Goal: Task Accomplishment & Management: Manage account settings

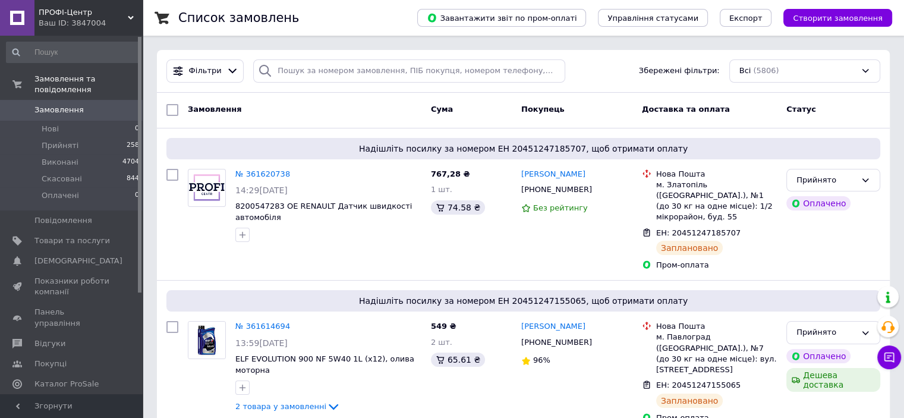
click at [56, 379] on span "Каталог ProSale" at bounding box center [66, 384] width 64 height 11
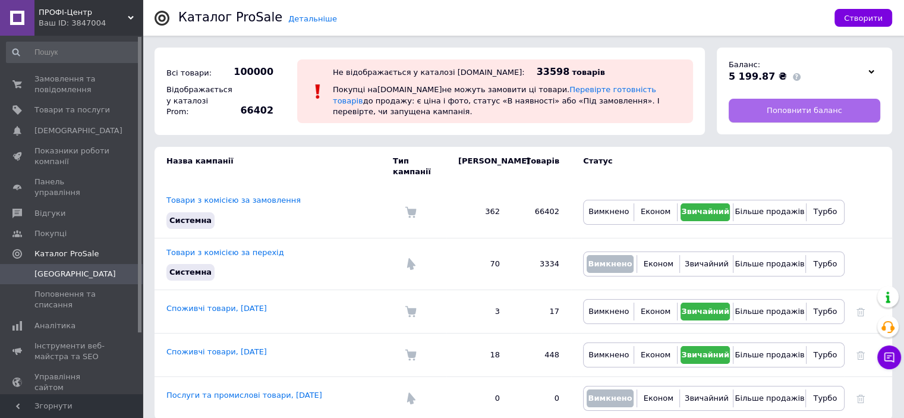
click at [844, 108] on link "Поповнити баланс" at bounding box center [805, 111] width 152 height 24
click at [76, 86] on span "Замовлення та повідомлення" at bounding box center [71, 84] width 75 height 21
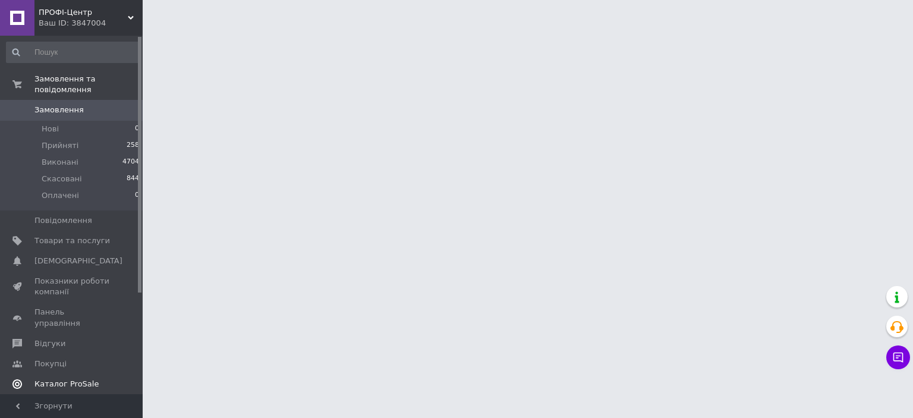
click at [67, 379] on span "Каталог ProSale" at bounding box center [66, 384] width 64 height 11
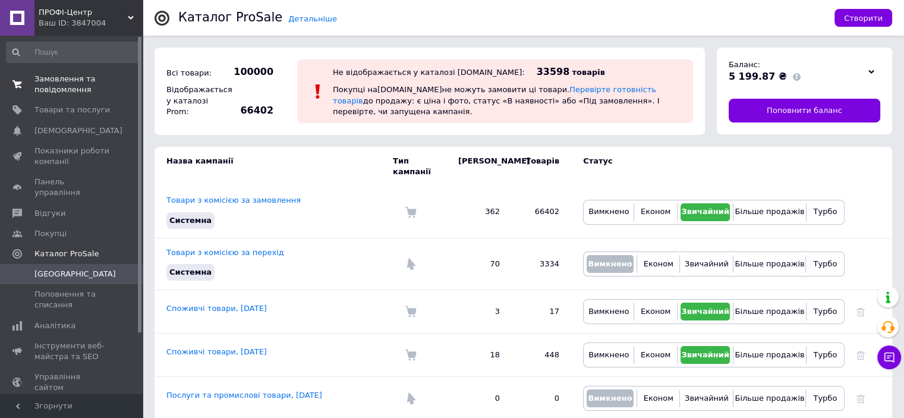
click at [70, 90] on span "Замовлення та повідомлення" at bounding box center [71, 84] width 75 height 21
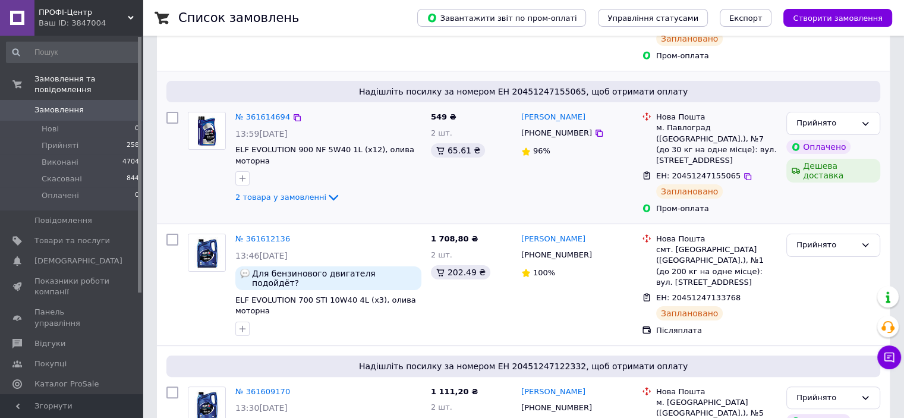
scroll to position [238, 0]
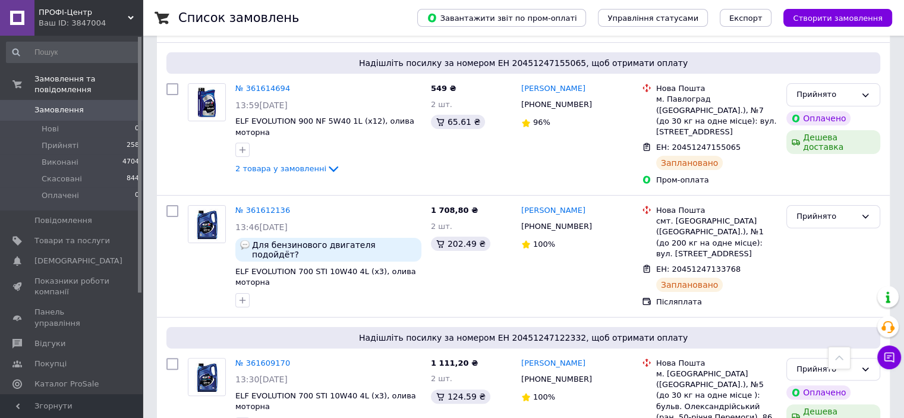
click at [124, 24] on div "Ваш ID: 3847004" at bounding box center [91, 23] width 104 height 11
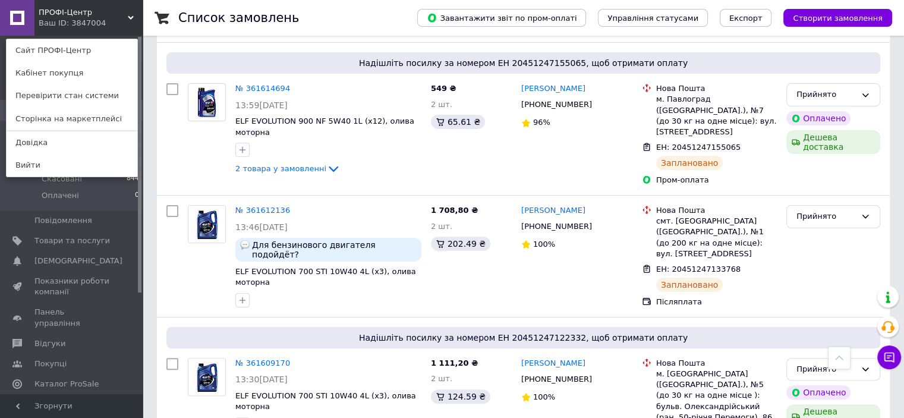
click at [132, 15] on icon at bounding box center [131, 18] width 6 height 6
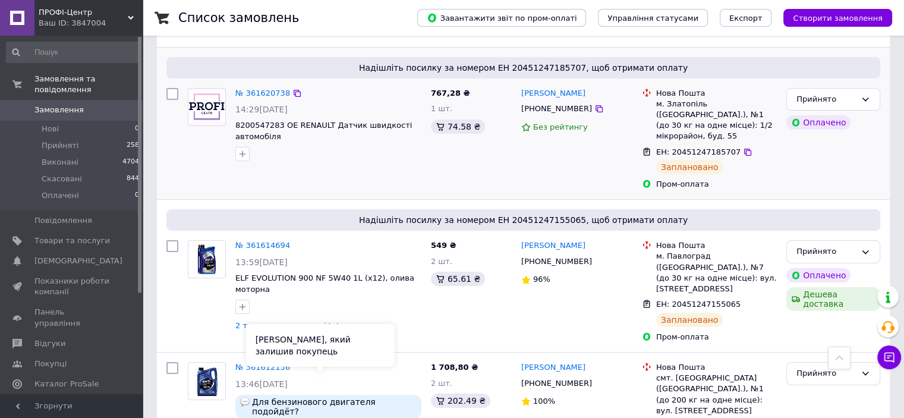
scroll to position [0, 0]
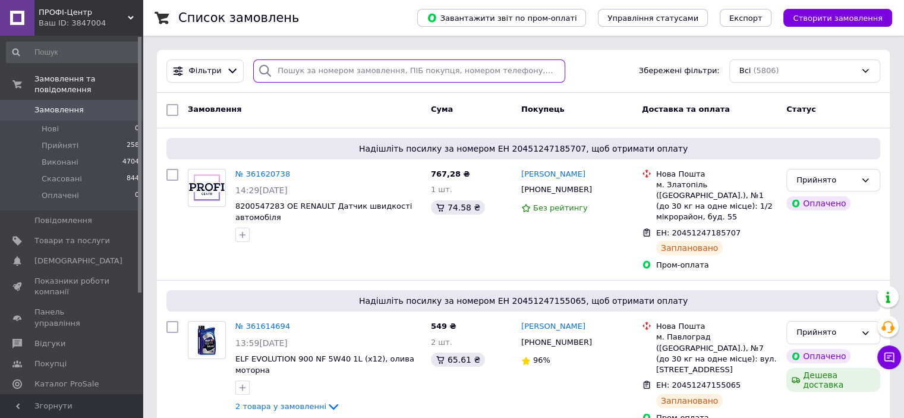
click at [361, 73] on input "search" at bounding box center [409, 70] width 312 height 23
paste input "359833522"
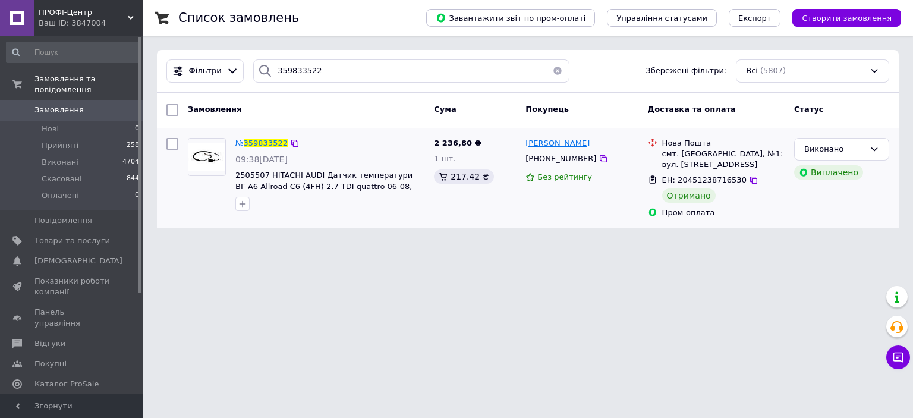
drag, startPoint x: 585, startPoint y: 142, endPoint x: 528, endPoint y: 142, distance: 57.7
click at [528, 142] on div "Владислав Войтюк" at bounding box center [581, 144] width 115 height 14
click at [600, 143] on div "Владислав Войтюк" at bounding box center [581, 144] width 115 height 14
drag, startPoint x: 559, startPoint y: 142, endPoint x: 523, endPoint y: 142, distance: 35.7
click at [523, 142] on div "Владислав Войтюк +380502707840 Без рейтингу" at bounding box center [582, 178] width 122 height 90
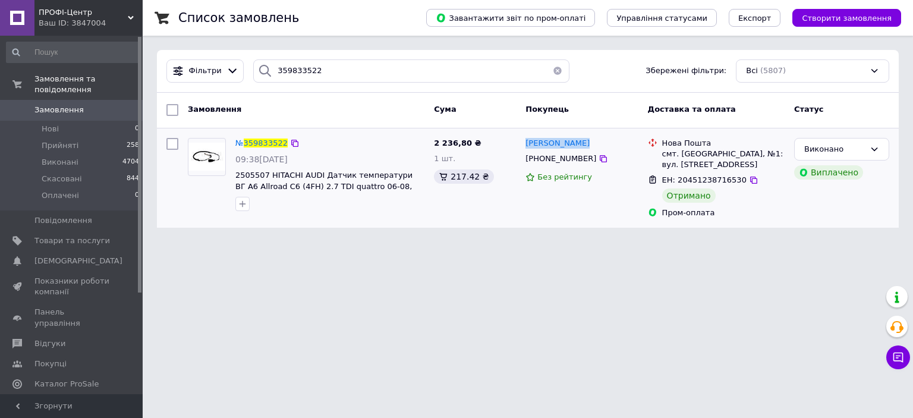
copy div "Владислав Войтюк"
drag, startPoint x: 387, startPoint y: 88, endPoint x: 389, endPoint y: 71, distance: 17.4
click at [386, 86] on div "Фільтри 359833522 Збережені фільтри: Всі (5807)" at bounding box center [528, 71] width 742 height 43
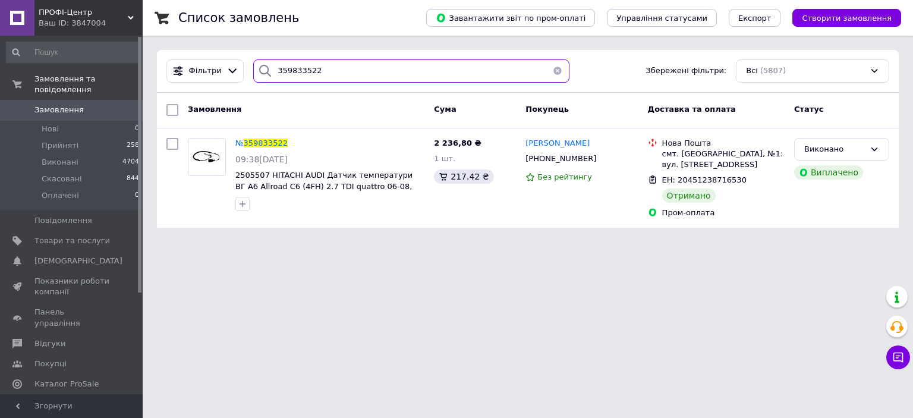
click at [390, 68] on input "359833522" at bounding box center [411, 70] width 316 height 23
paste input "60017849"
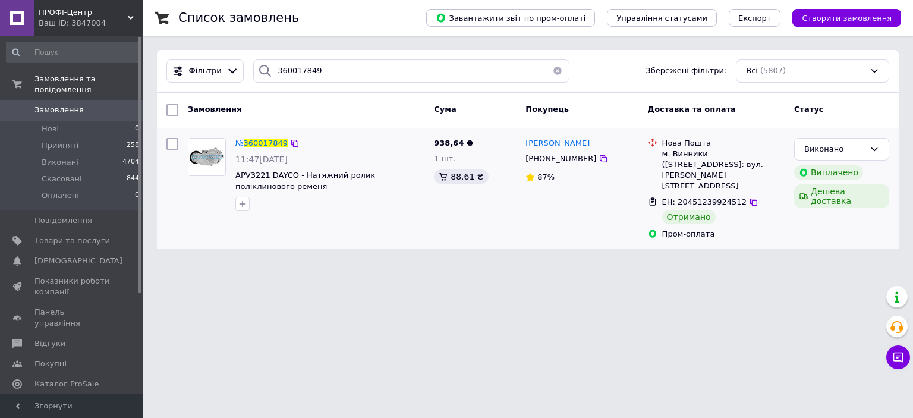
drag, startPoint x: 603, startPoint y: 143, endPoint x: 522, endPoint y: 141, distance: 80.9
click at [522, 141] on div "Андрій Висоцький +380963628390 87%" at bounding box center [582, 189] width 122 height 112
copy span "Андрій Висоцький"
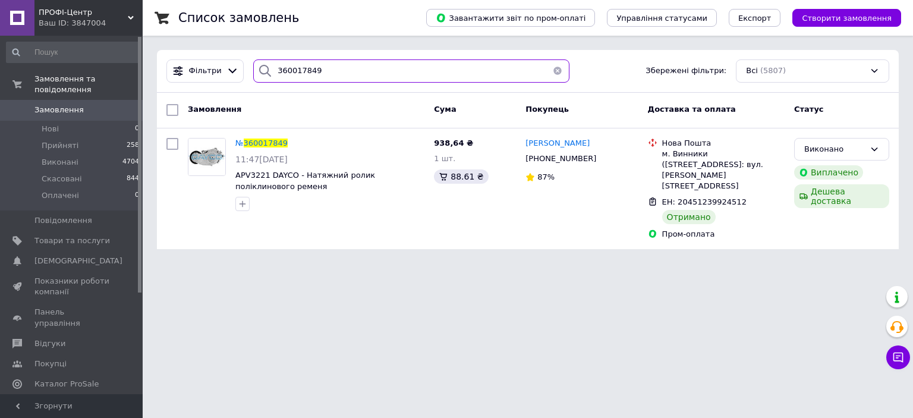
click at [427, 68] on input "360017849" at bounding box center [411, 70] width 316 height 23
paste input "39768"
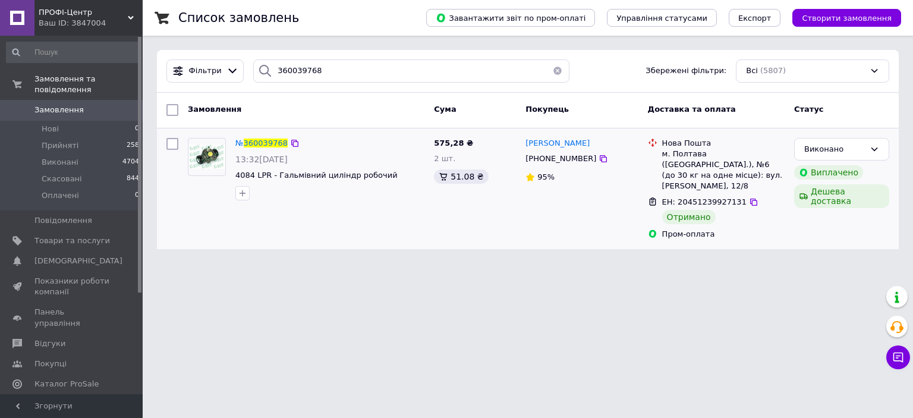
drag, startPoint x: 598, startPoint y: 141, endPoint x: 524, endPoint y: 142, distance: 73.7
click at [524, 142] on div "Петро Скотаренко" at bounding box center [581, 144] width 115 height 14
copy span "Петро Скотаренко"
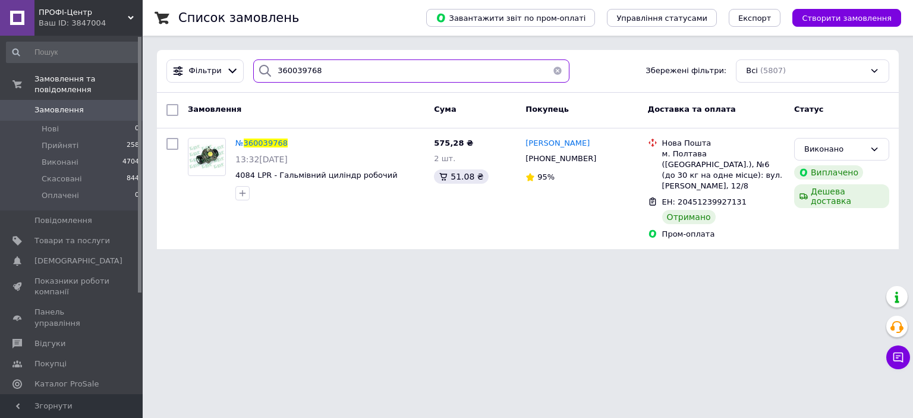
click at [401, 76] on input "360039768" at bounding box center [411, 70] width 316 height 23
paste input "219766"
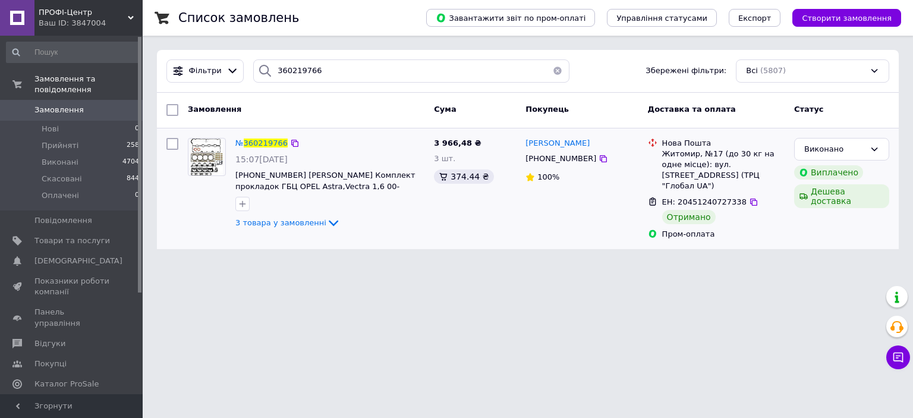
drag, startPoint x: 606, startPoint y: 144, endPoint x: 519, endPoint y: 144, distance: 86.8
click at [519, 144] on div "№ 360219766 15:07, 03.09.2025 02-36025-01 Victor Reinz Комплект прокладок ГБЦ O…" at bounding box center [528, 189] width 732 height 112
copy div "3 966,48 ₴ 3 шт. 374.44 ₴ Олександр Грибов"
click at [429, 263] on html "ПРОФІ-Центр Ваш ID: 3847004 Сайт ПРОФІ-Центр Кабінет покупця Перевірити стан си…" at bounding box center [456, 131] width 913 height 263
drag, startPoint x: 605, startPoint y: 144, endPoint x: 522, endPoint y: 144, distance: 82.6
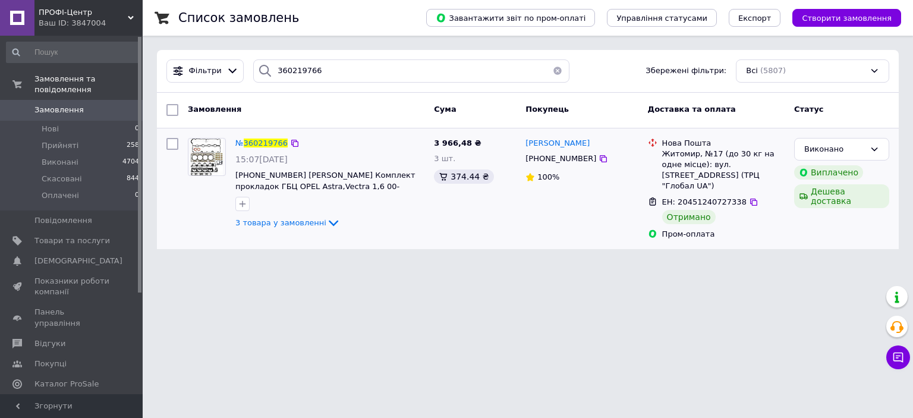
click at [522, 144] on div "Олександр Грибов +380688498709 100%" at bounding box center [582, 189] width 122 height 112
copy span "Олександр Грибов"
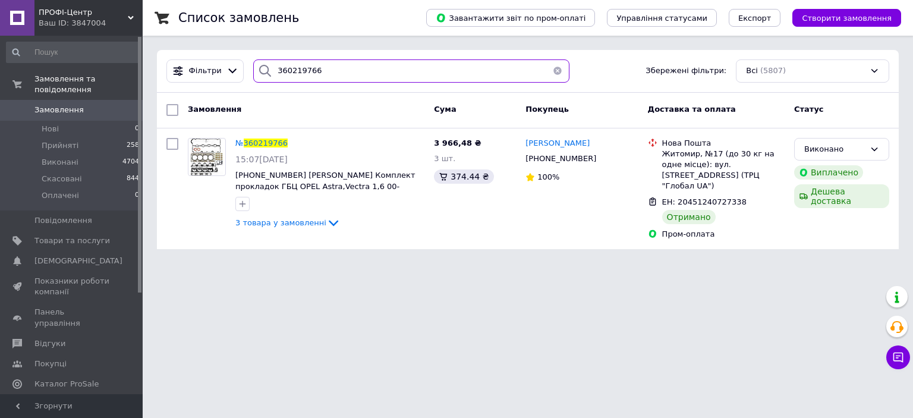
click at [390, 73] on input "360219766" at bounding box center [411, 70] width 316 height 23
paste input "133804"
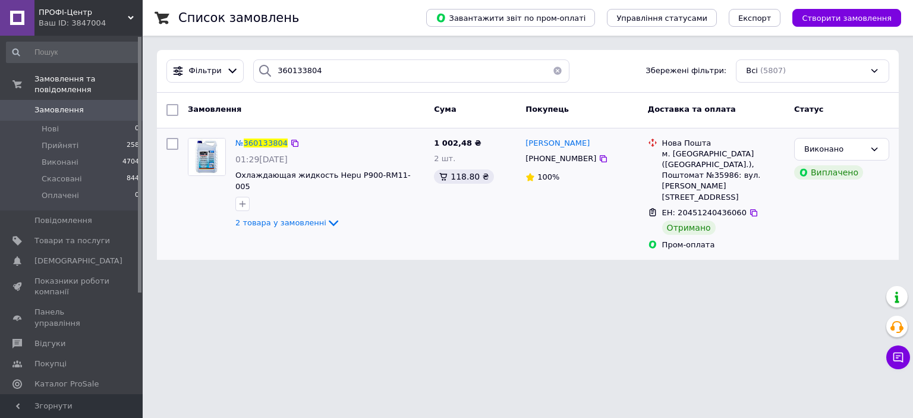
drag, startPoint x: 585, startPoint y: 141, endPoint x: 524, endPoint y: 141, distance: 61.2
click at [524, 141] on div "[PERSON_NAME]" at bounding box center [581, 144] width 115 height 14
copy span "[PERSON_NAME]"
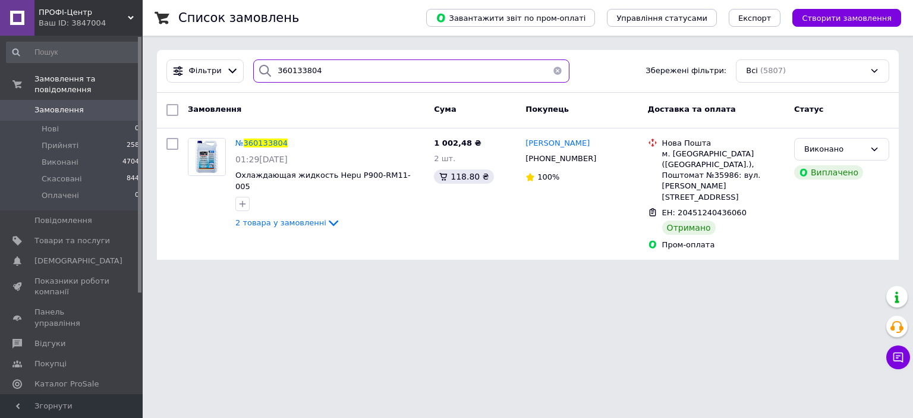
click at [443, 78] on input "360133804" at bounding box center [411, 70] width 316 height 23
paste input "084599"
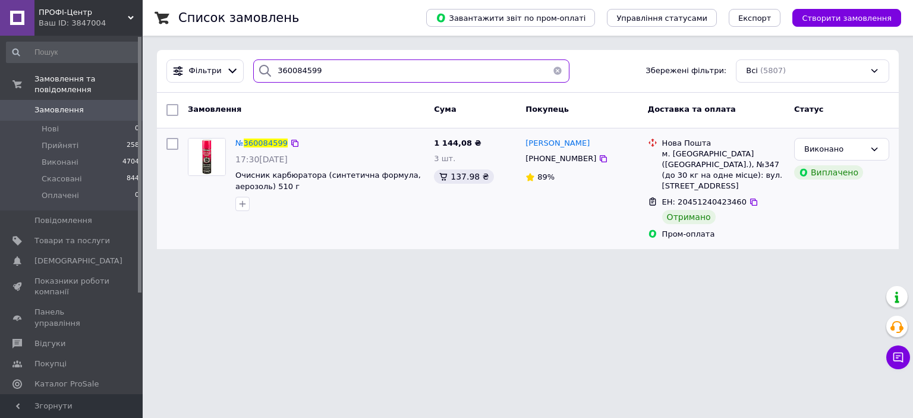
type input "360084599"
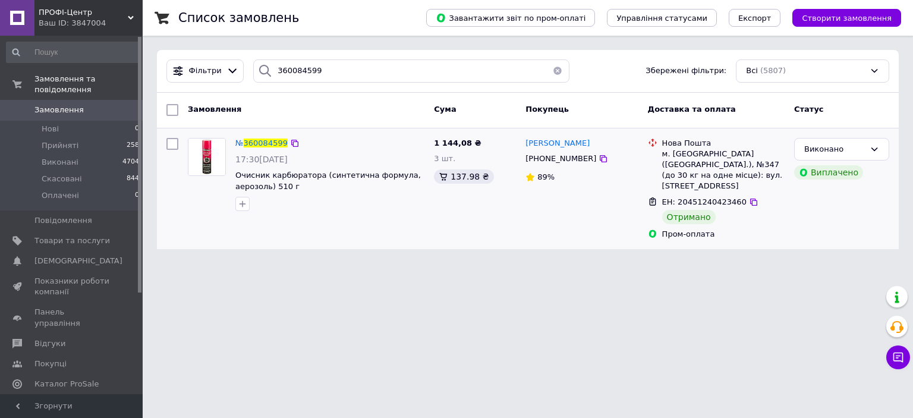
drag, startPoint x: 602, startPoint y: 140, endPoint x: 521, endPoint y: 141, distance: 81.4
click at [521, 141] on div "Наталия Багинская +380632516296 89%" at bounding box center [582, 189] width 122 height 112
copy span "Наталия Багинская"
click at [552, 68] on button "button" at bounding box center [558, 70] width 24 height 23
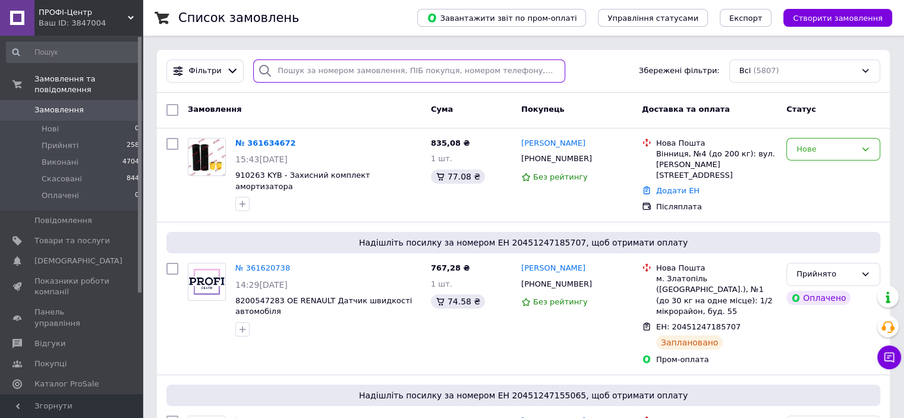
click at [361, 64] on input "search" at bounding box center [409, 70] width 312 height 23
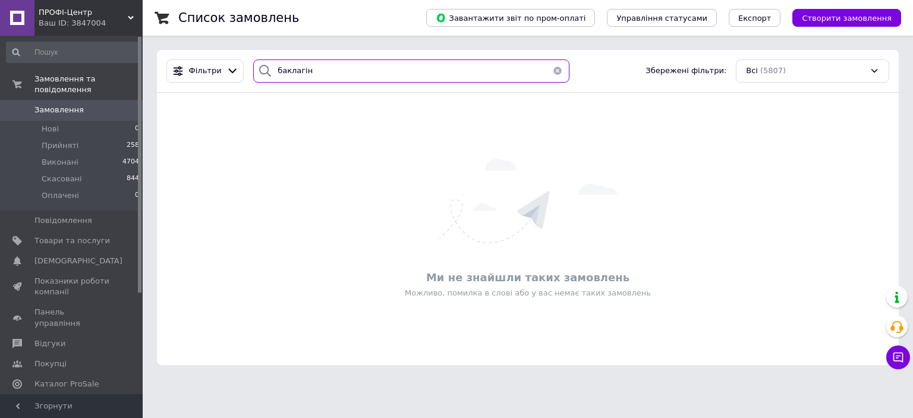
type input "баклагін"
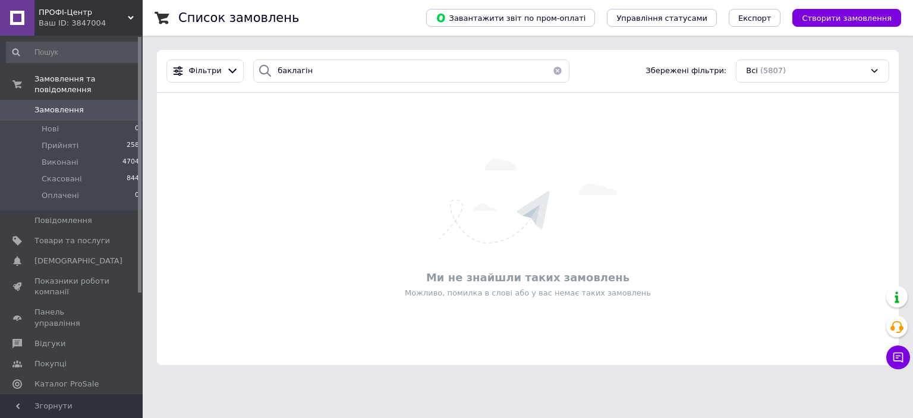
click at [549, 72] on button "button" at bounding box center [558, 70] width 24 height 23
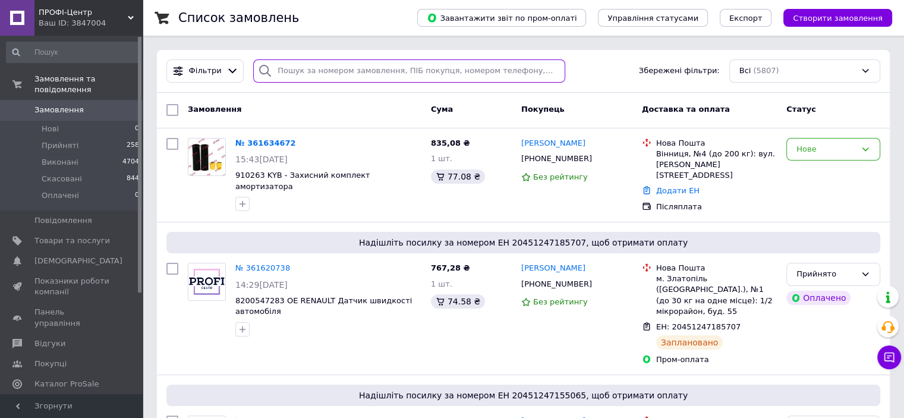
click at [362, 69] on input "search" at bounding box center [409, 70] width 312 height 23
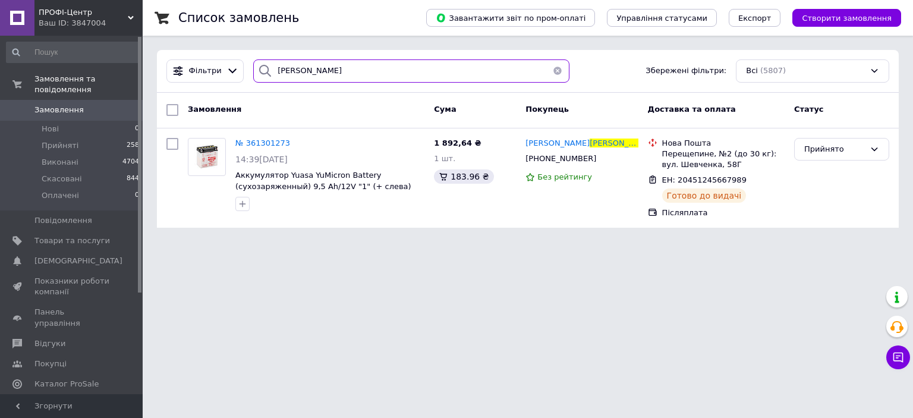
type input "баклагин"
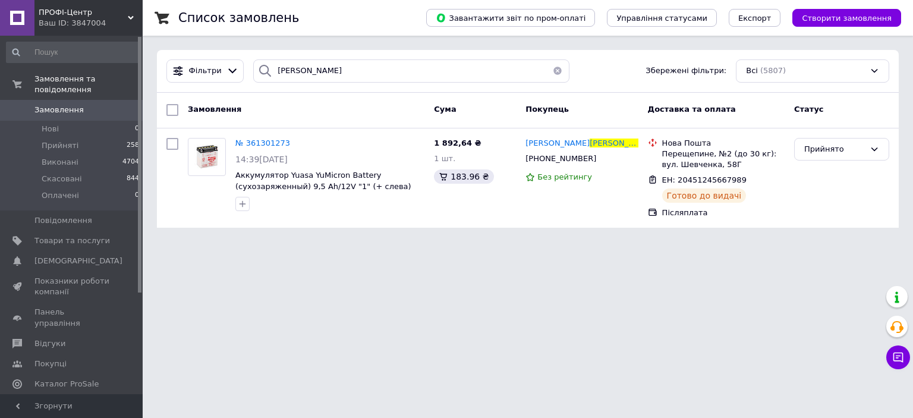
drag, startPoint x: 555, startPoint y: 70, endPoint x: 470, endPoint y: 115, distance: 95.7
click at [555, 70] on button "button" at bounding box center [558, 70] width 24 height 23
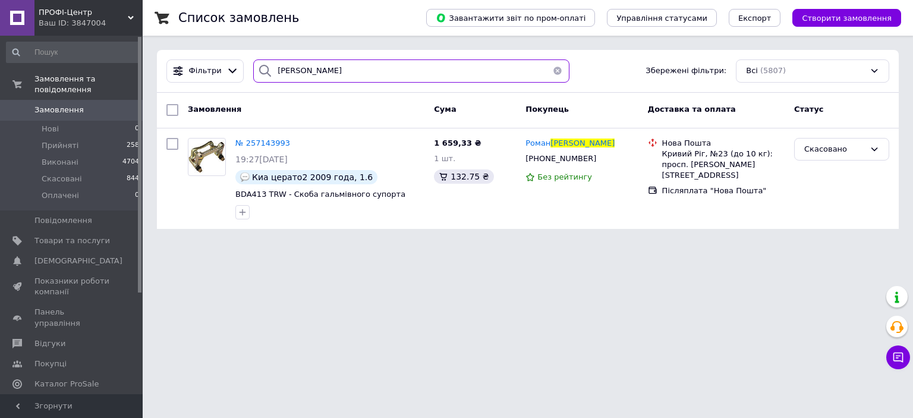
click at [372, 71] on input "антонюк" at bounding box center [411, 70] width 316 height 23
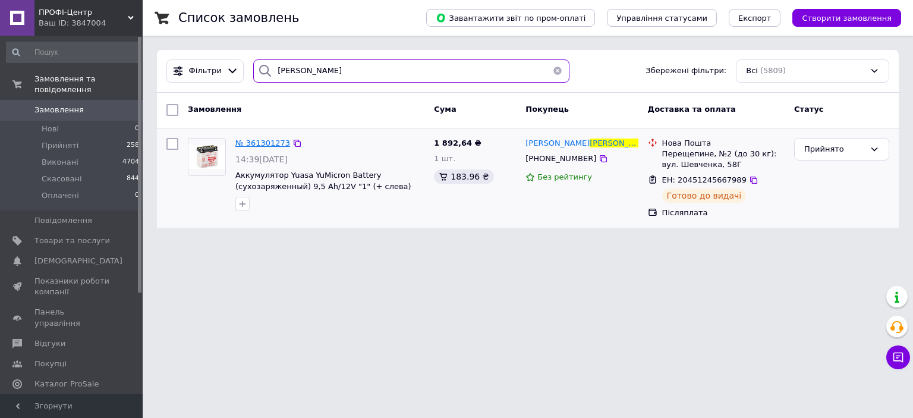
type input "баклагин"
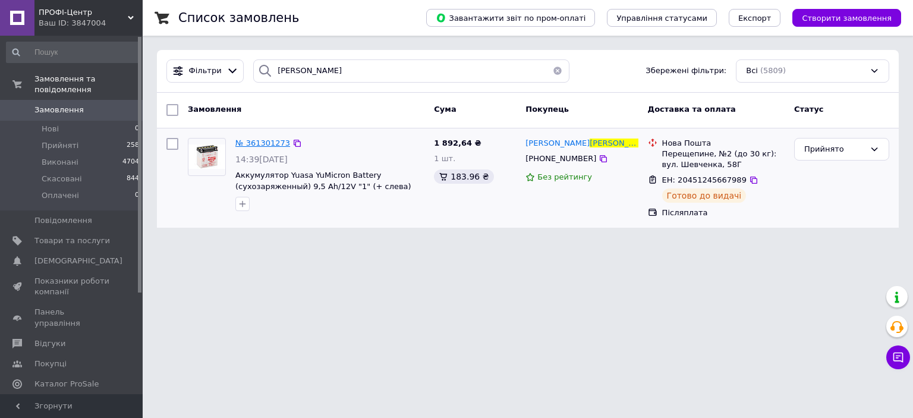
click at [252, 139] on span "№ 361301273" at bounding box center [262, 142] width 55 height 9
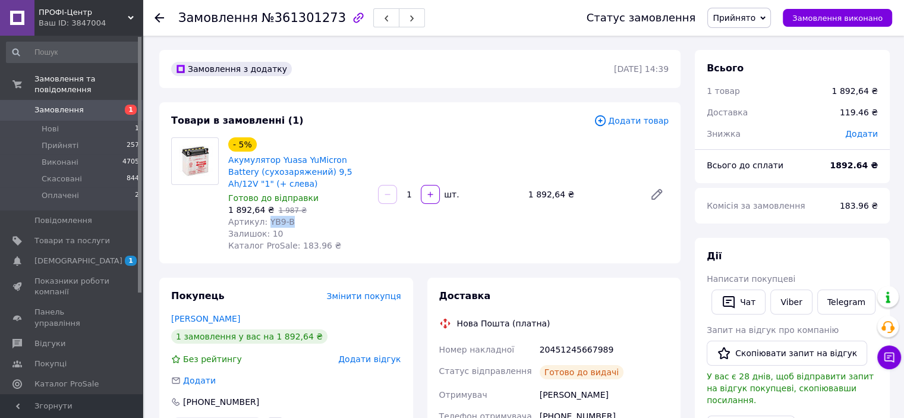
drag, startPoint x: 269, startPoint y: 220, endPoint x: 294, endPoint y: 225, distance: 25.4
click at [294, 225] on div "Артикул: YB9-B" at bounding box center [298, 222] width 140 height 12
copy span "YB9-B"
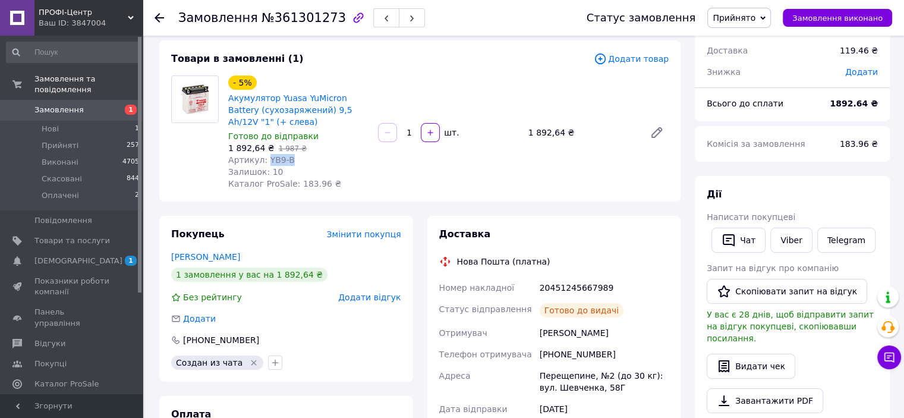
scroll to position [178, 0]
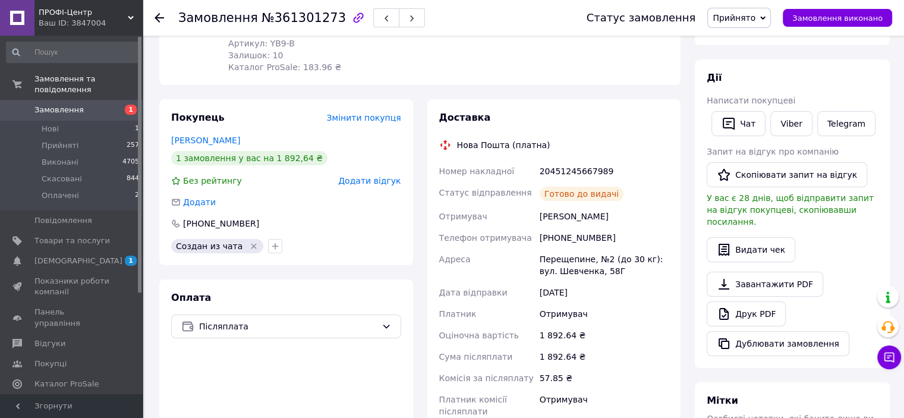
click at [563, 237] on div "[PHONE_NUMBER]" at bounding box center [604, 237] width 134 height 21
click at [562, 237] on div "[PHONE_NUMBER]" at bounding box center [604, 237] width 134 height 21
click at [568, 234] on div "[PHONE_NUMBER]" at bounding box center [604, 237] width 134 height 21
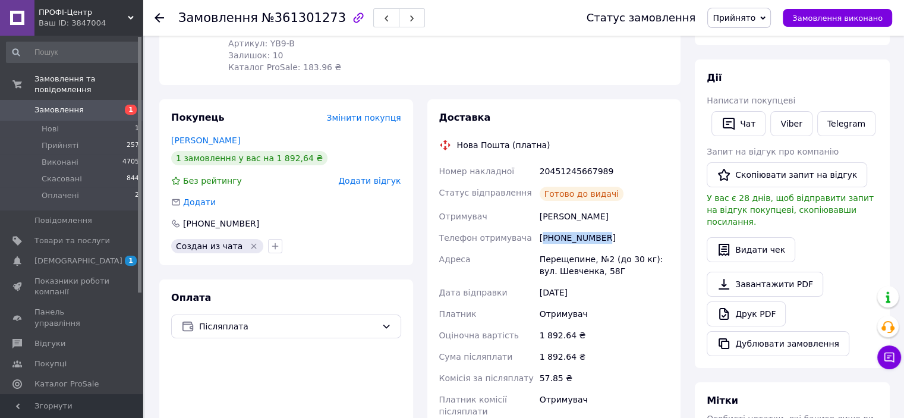
copy div "380509349102"
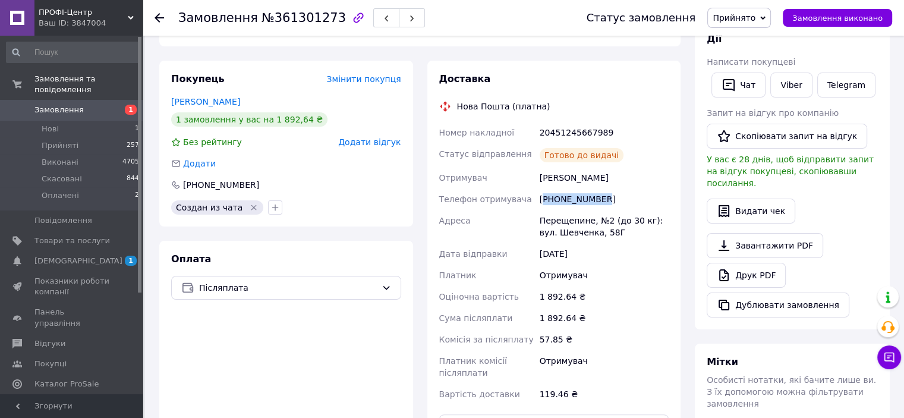
scroll to position [238, 0]
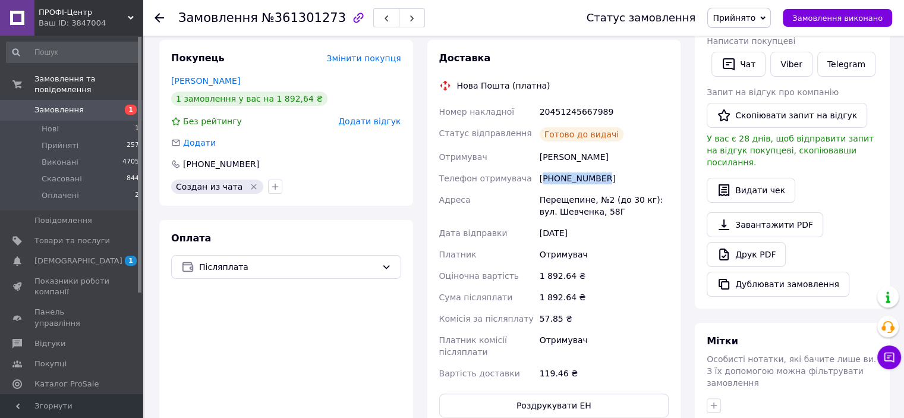
click at [89, 105] on span "Замовлення" at bounding box center [71, 110] width 75 height 11
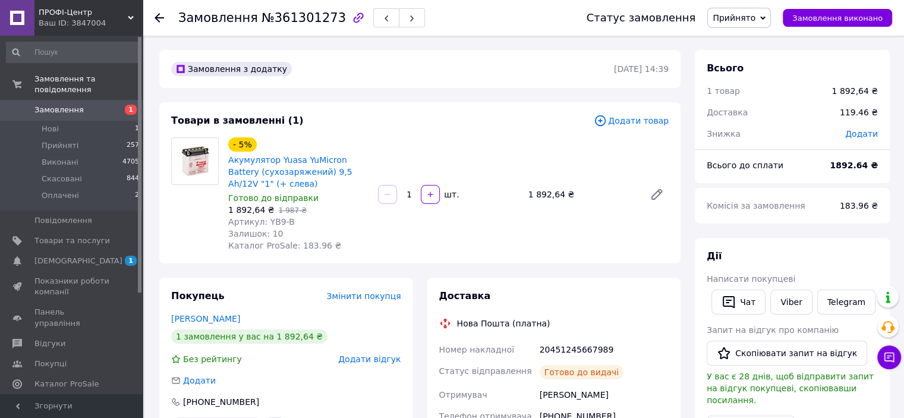
click at [105, 105] on link "Замовлення 1" at bounding box center [73, 110] width 146 height 20
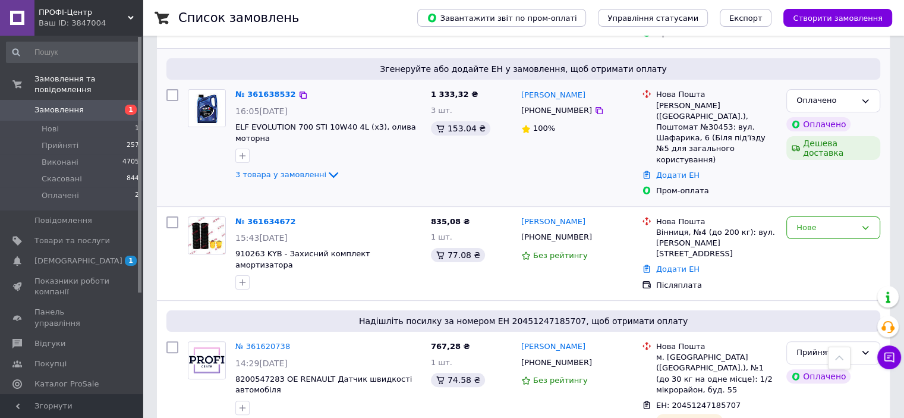
scroll to position [178, 0]
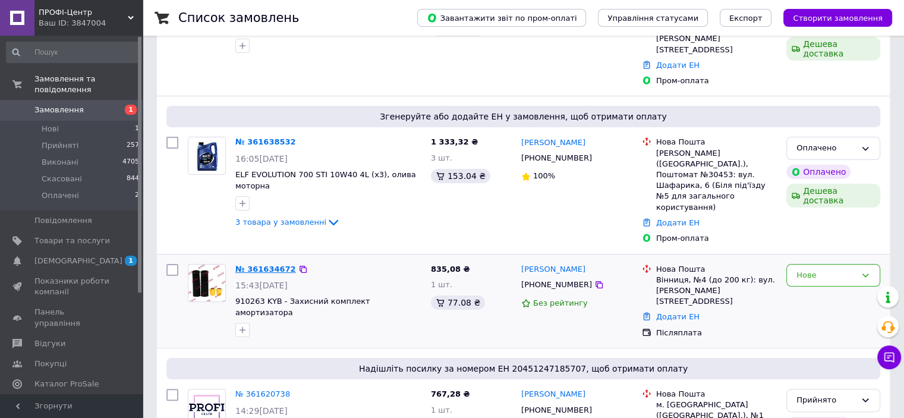
click at [258, 264] on link "№ 361634672" at bounding box center [265, 268] width 61 height 9
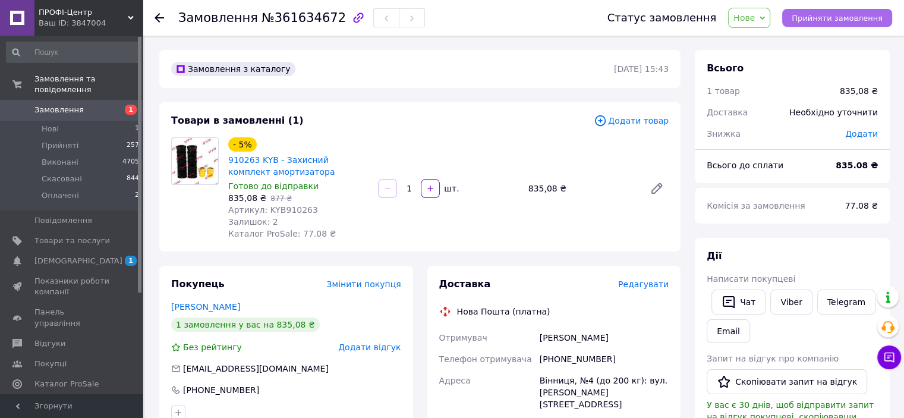
click at [806, 21] on span "Прийняти замовлення" at bounding box center [837, 18] width 91 height 9
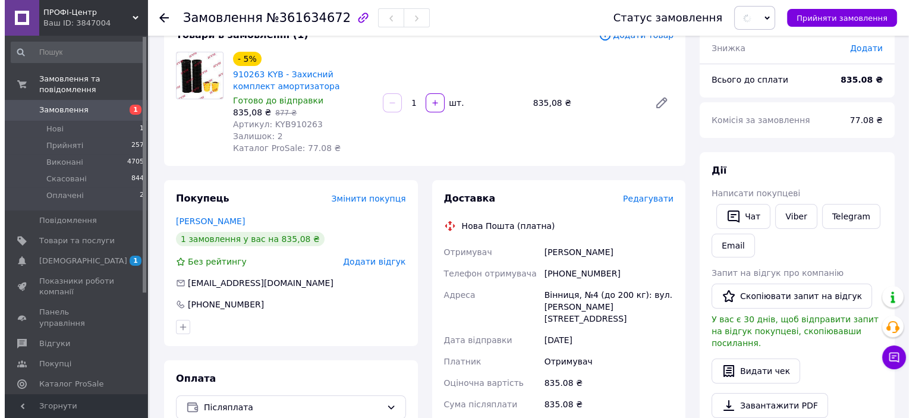
scroll to position [119, 0]
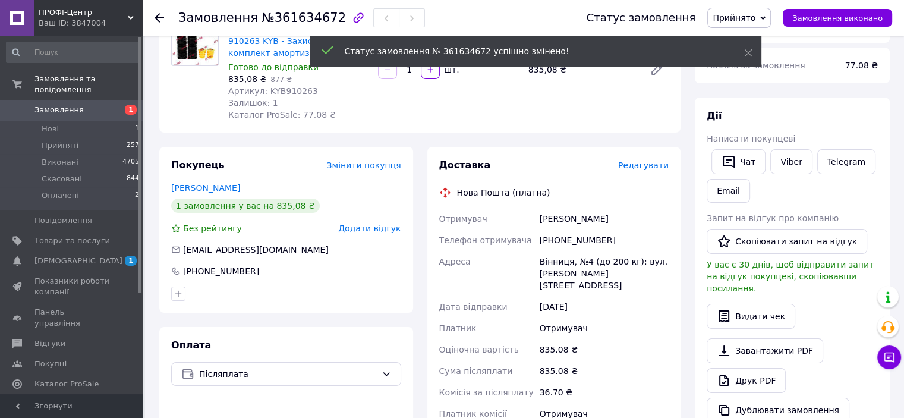
click at [638, 166] on span "Редагувати" at bounding box center [643, 165] width 51 height 10
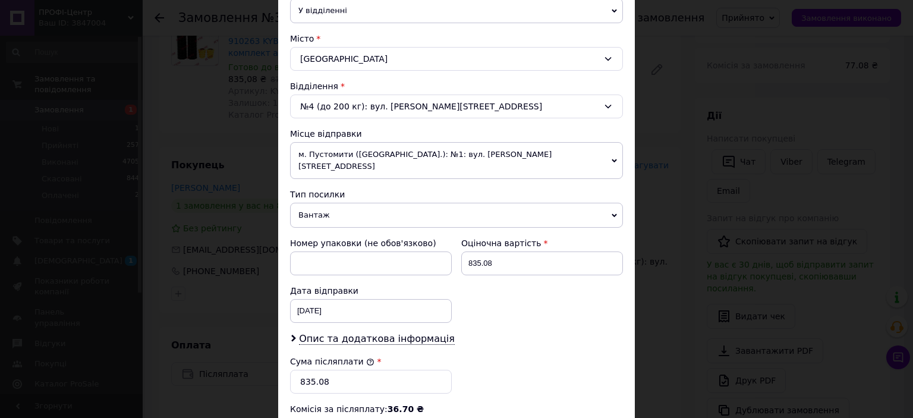
scroll to position [475, 0]
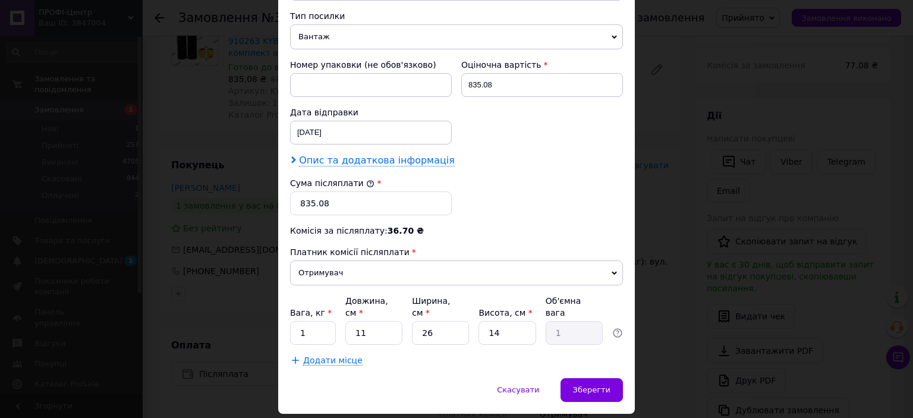
click at [382, 155] on span "Опис та додаткова інформація" at bounding box center [377, 161] width 156 height 12
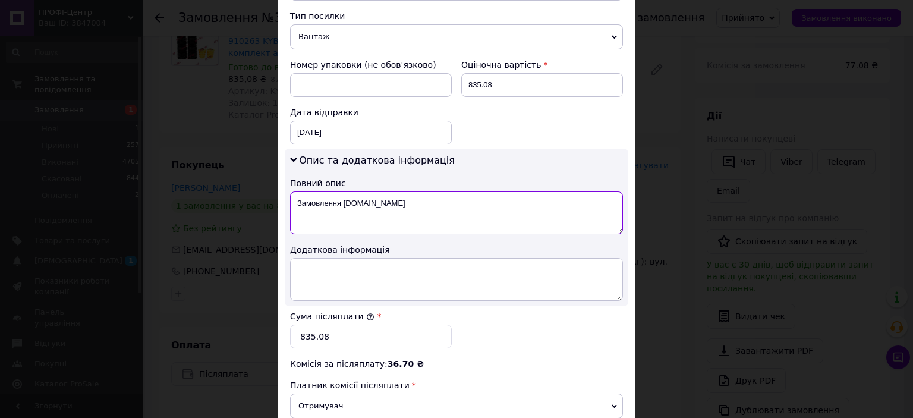
click at [411, 194] on textarea "Замовлення Prom.ua" at bounding box center [456, 212] width 333 height 43
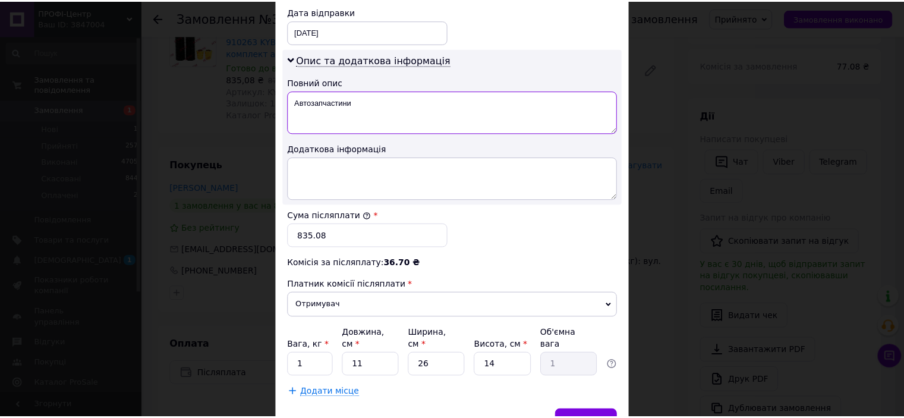
scroll to position [618, 0]
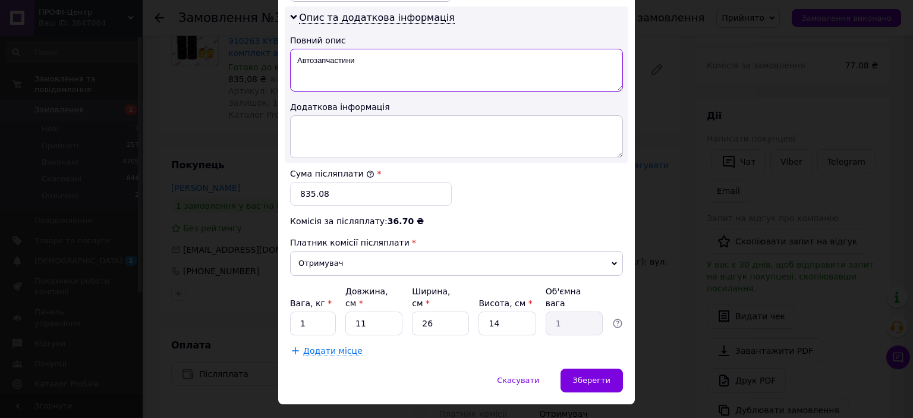
type textarea "Автозапчастини"
click at [312, 311] on input "1" at bounding box center [313, 323] width 46 height 24
type input "0.3"
type input "2"
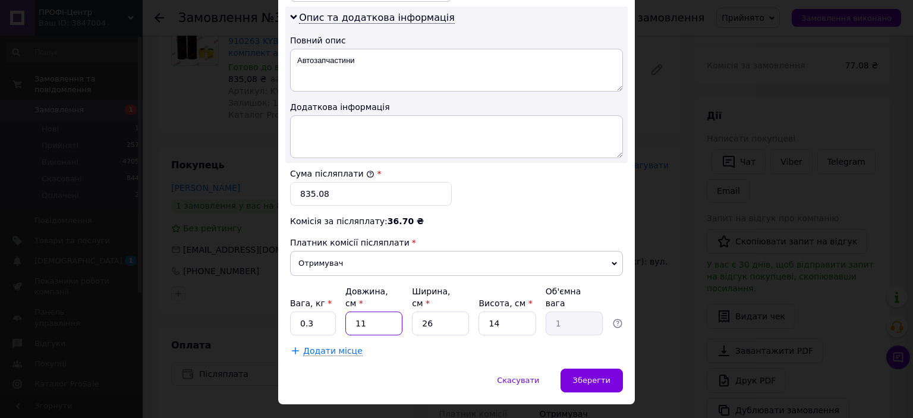
type input "0.18"
type input "20"
type input "1.82"
type input "20"
type input "2"
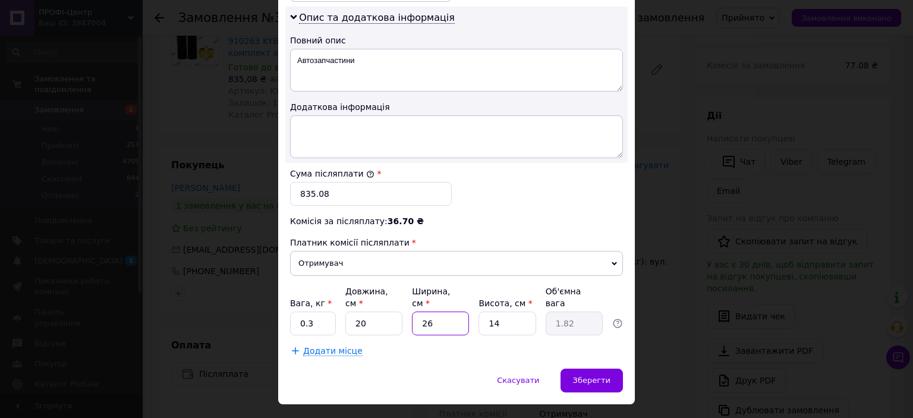
type input "0.14"
type input "20"
type input "1.4"
type input "20"
type input "1"
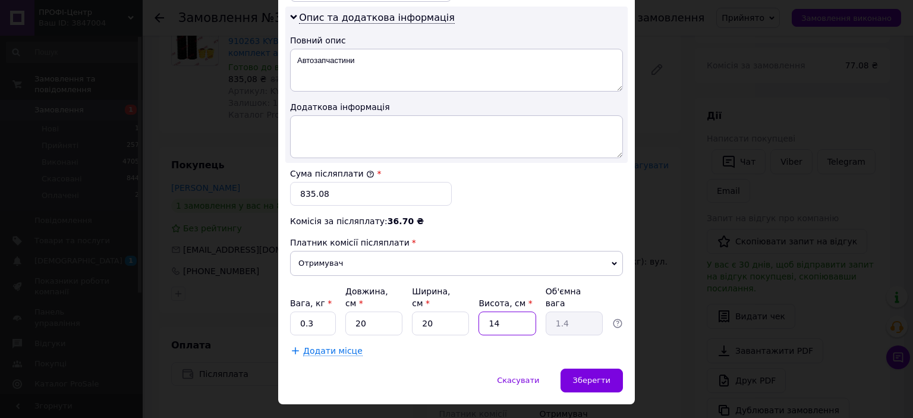
type input "0.1"
type input "15"
type input "1.5"
type input "15"
click at [613, 368] on div "Зберегти" at bounding box center [591, 380] width 62 height 24
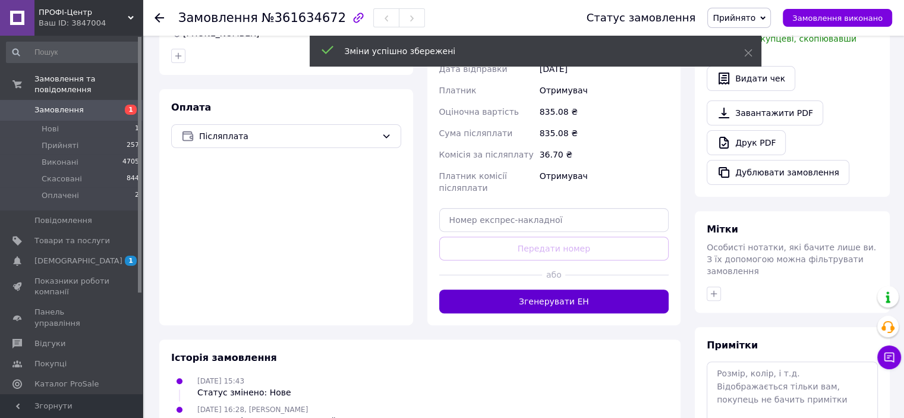
click at [560, 289] on button "Згенерувати ЕН" at bounding box center [554, 301] width 230 height 24
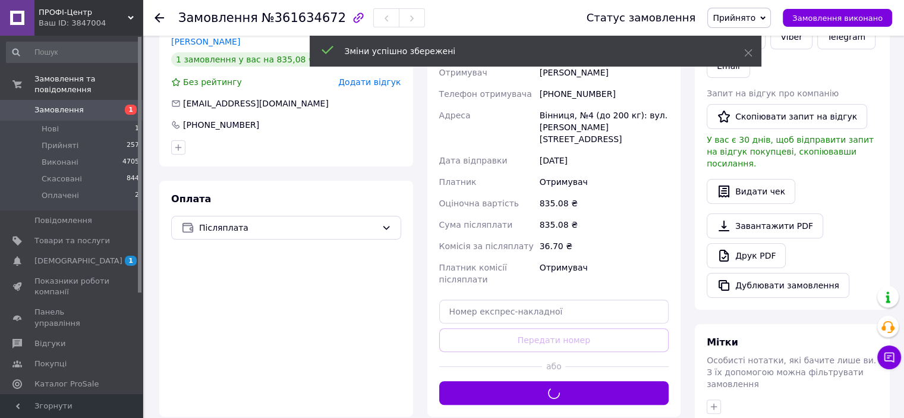
scroll to position [119, 0]
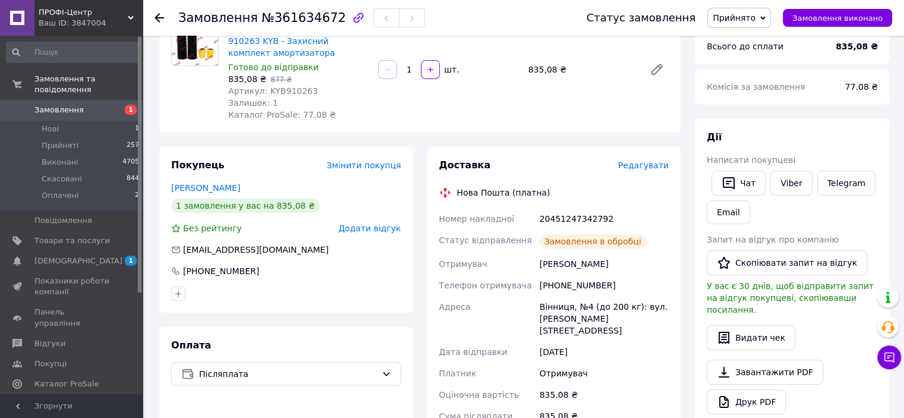
click at [567, 219] on div "20451247342792" at bounding box center [604, 218] width 134 height 21
copy div "20451247342792"
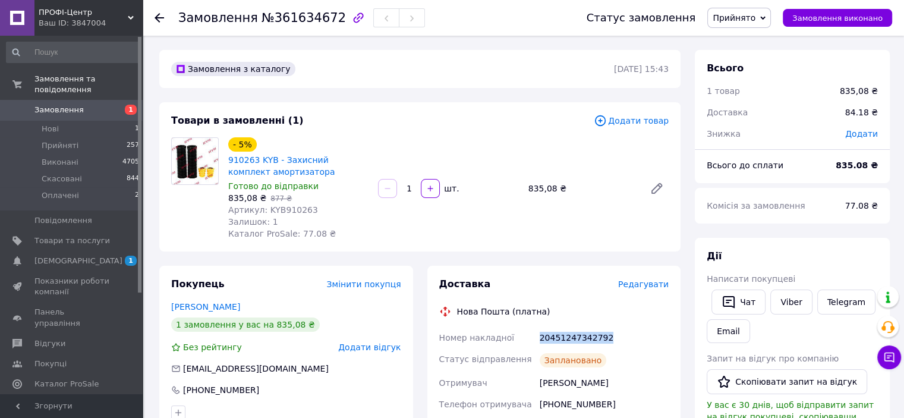
click at [164, 17] on div at bounding box center [167, 18] width 24 height 36
click at [161, 17] on use at bounding box center [160, 18] width 10 height 10
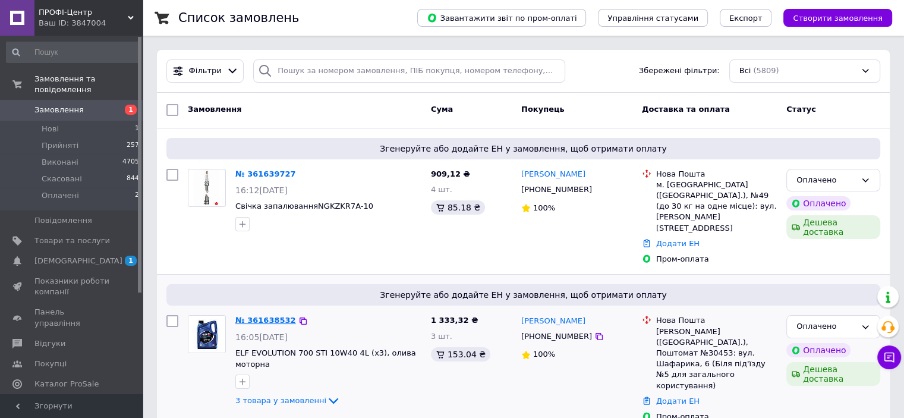
click at [256, 316] on link "№ 361638532" at bounding box center [265, 320] width 61 height 9
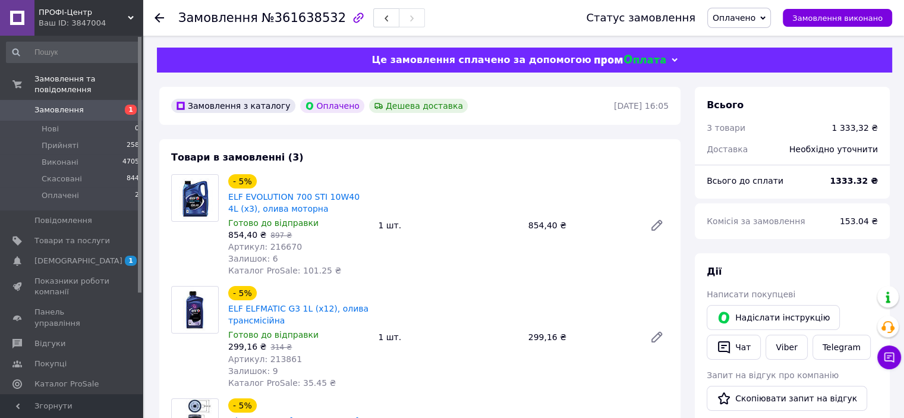
drag, startPoint x: 763, startPoint y: 0, endPoint x: 747, endPoint y: 21, distance: 26.4
click at [763, 0] on div "Статус замовлення Оплачено Прийнято Виконано Скасовано Замовлення виконано" at bounding box center [727, 18] width 330 height 36
click at [747, 21] on span "Оплачено" at bounding box center [734, 18] width 43 height 10
click at [745, 39] on li "Прийнято" at bounding box center [739, 42] width 62 height 18
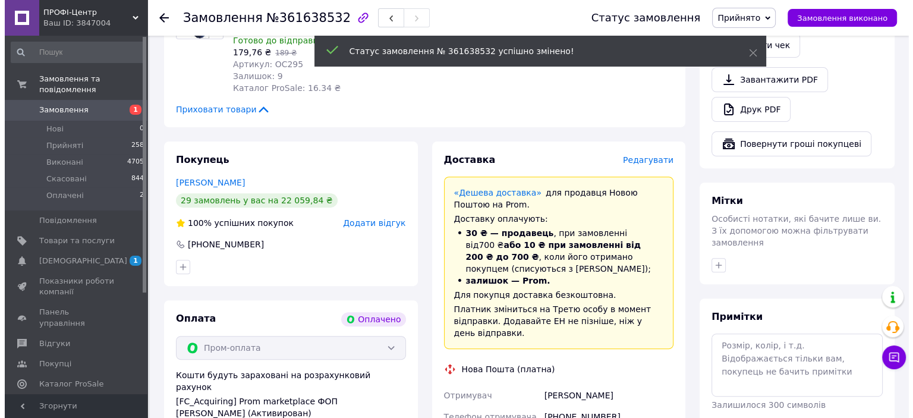
scroll to position [357, 0]
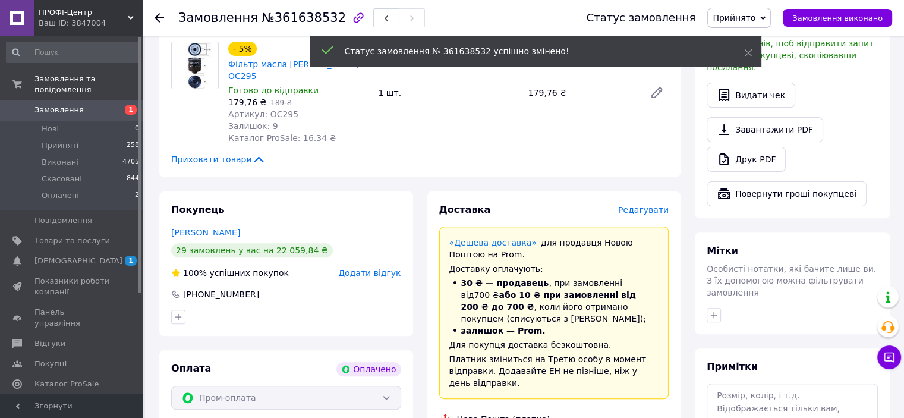
click at [654, 205] on span "Редагувати" at bounding box center [643, 210] width 51 height 10
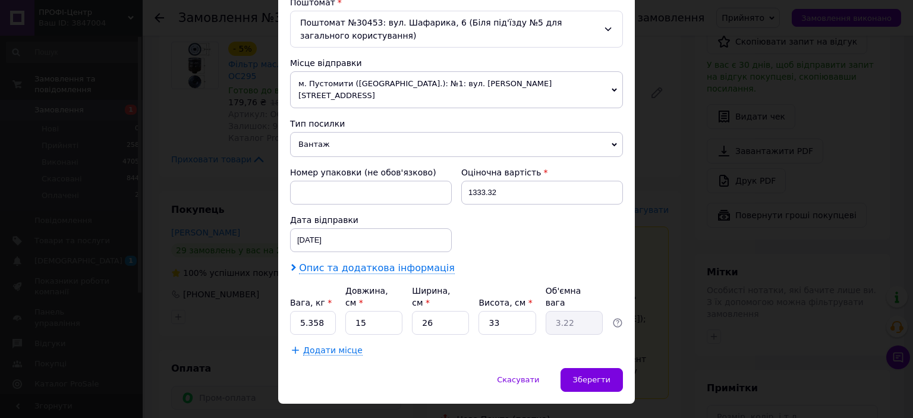
click at [382, 262] on span "Опис та додаткова інформація" at bounding box center [377, 268] width 156 height 12
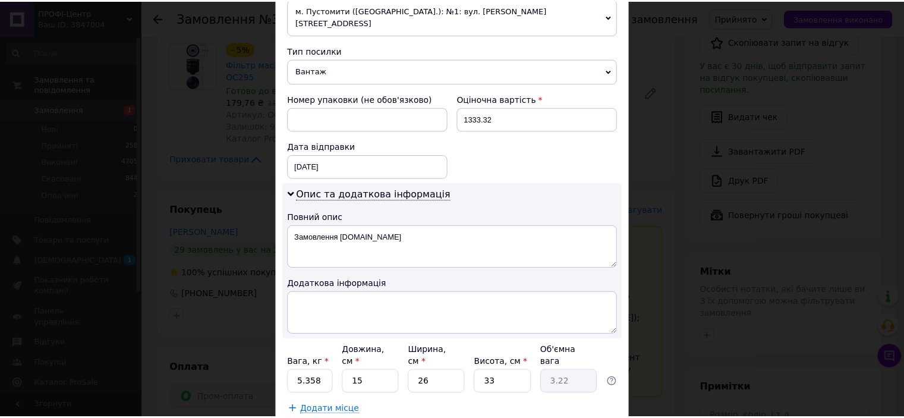
scroll to position [514, 0]
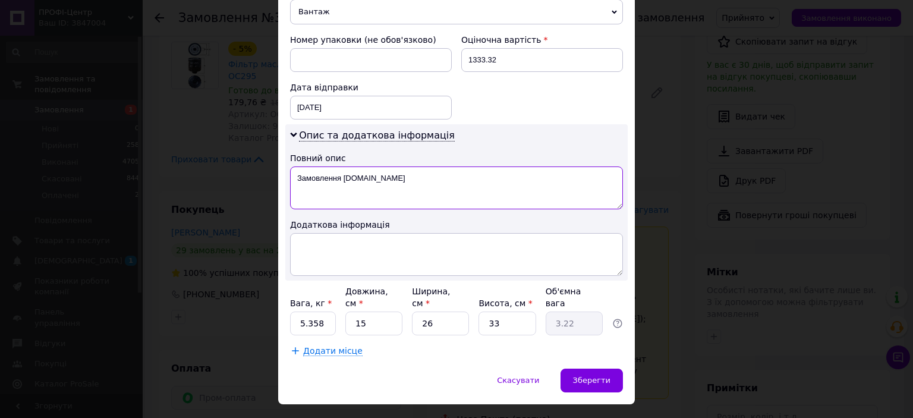
click at [416, 166] on textarea "Замовлення Prom.ua" at bounding box center [456, 187] width 333 height 43
type textarea "Мастило"
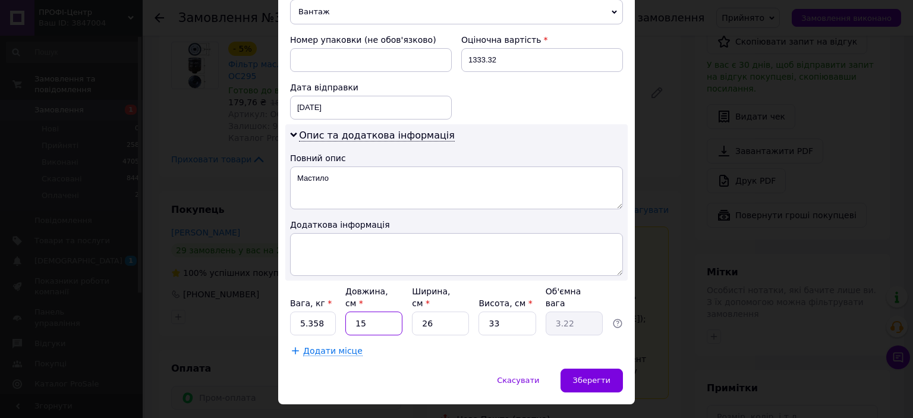
click at [368, 311] on input "15" at bounding box center [373, 323] width 57 height 24
type input "2"
type input "0.43"
type input "22"
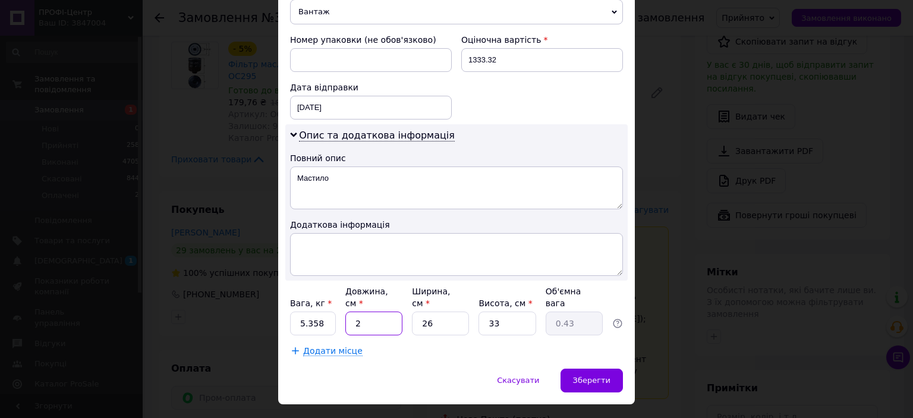
type input "4.72"
type input "22"
type input "2"
type input "0.36"
type input "2"
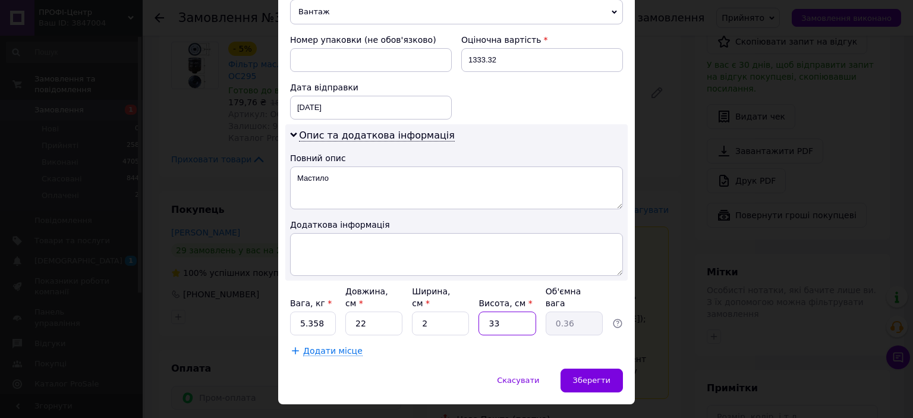
type input "2"
type input "0.1"
type input "2"
click at [460, 311] on input "2" at bounding box center [440, 323] width 57 height 24
type input "22"
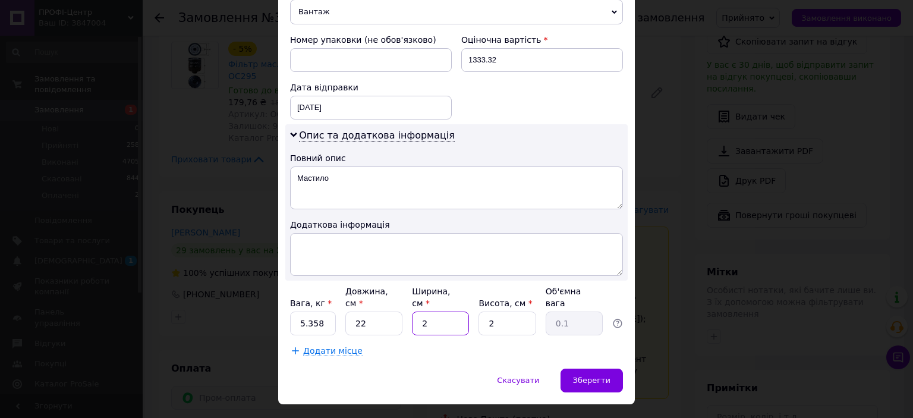
type input "0.24"
type input "22"
type input "25"
type input "3.03"
type input "25"
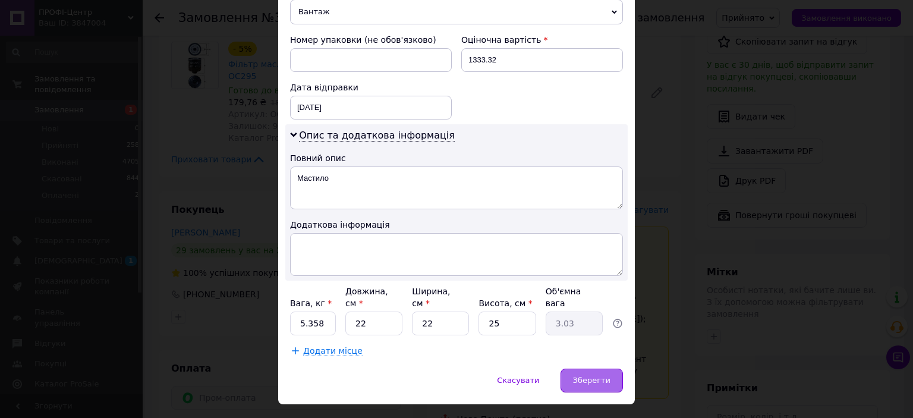
click at [600, 376] on span "Зберегти" at bounding box center [591, 380] width 37 height 9
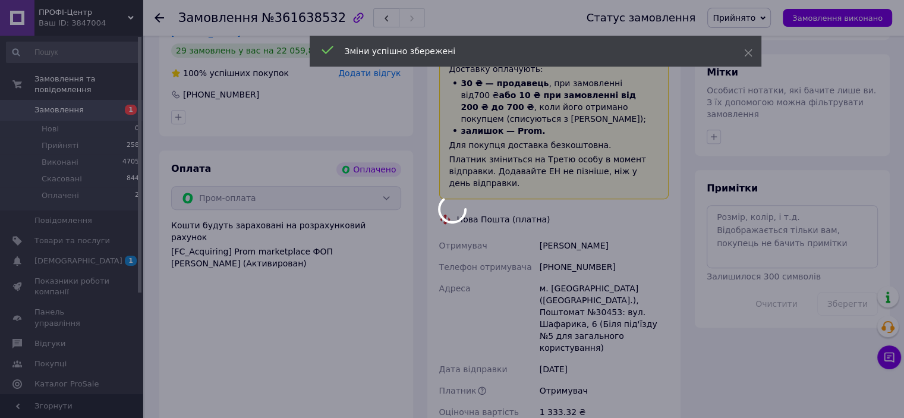
scroll to position [654, 0]
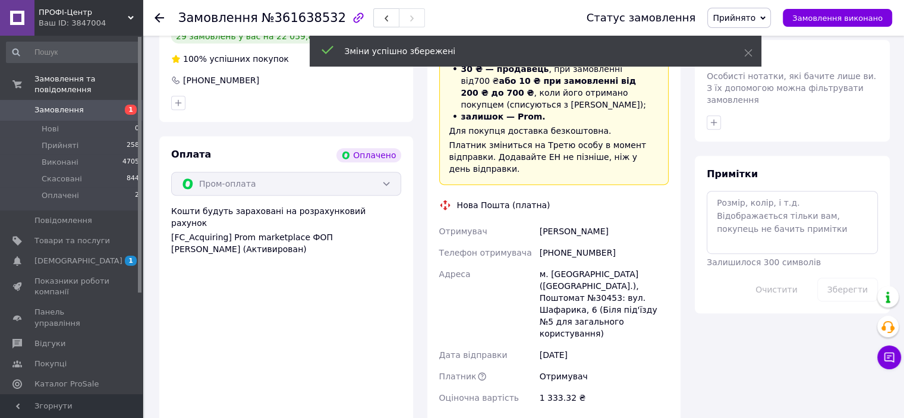
scroll to position [475, 0]
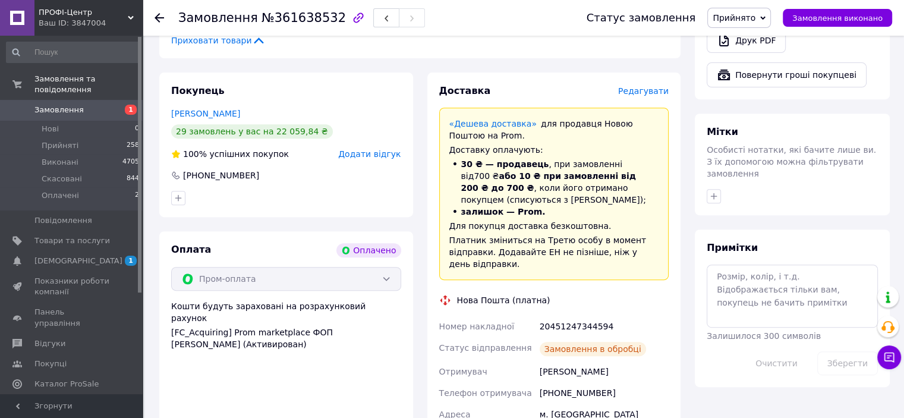
click at [566, 316] on div "20451247344594" at bounding box center [604, 326] width 134 height 21
copy div "20451247344594"
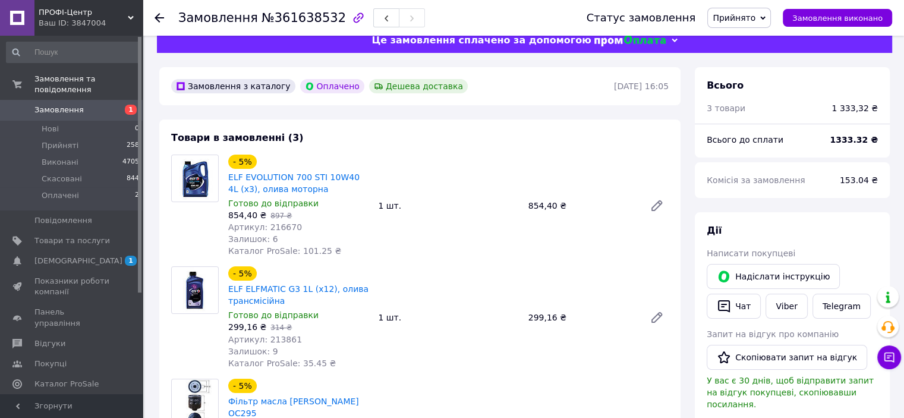
scroll to position [0, 0]
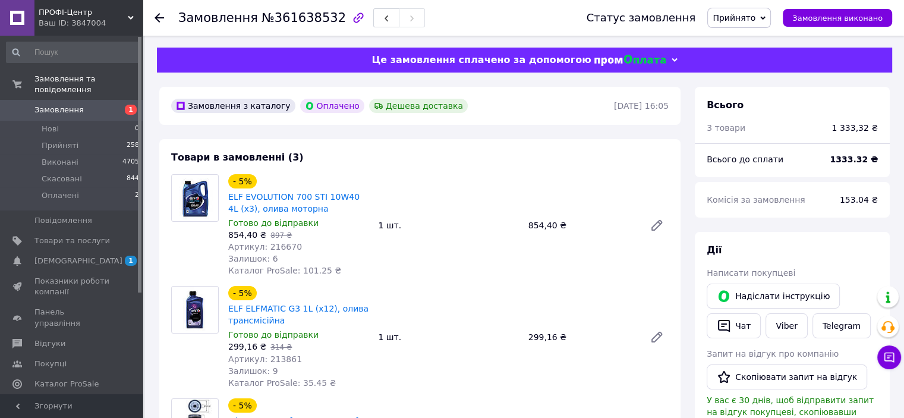
click at [155, 15] on icon at bounding box center [160, 18] width 10 height 10
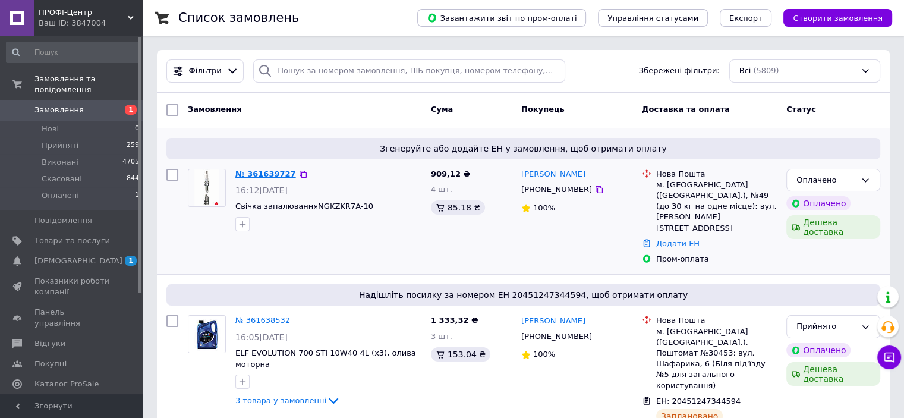
click at [279, 171] on link "№ 361639727" at bounding box center [265, 173] width 61 height 9
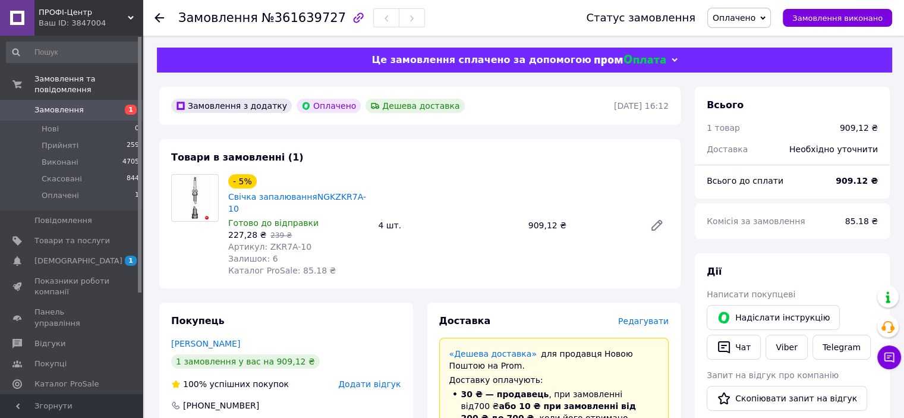
drag, startPoint x: 757, startPoint y: 17, endPoint x: 742, endPoint y: 38, distance: 25.2
click at [755, 17] on span "Оплачено" at bounding box center [734, 18] width 43 height 10
click at [739, 41] on li "Прийнято" at bounding box center [739, 42] width 62 height 18
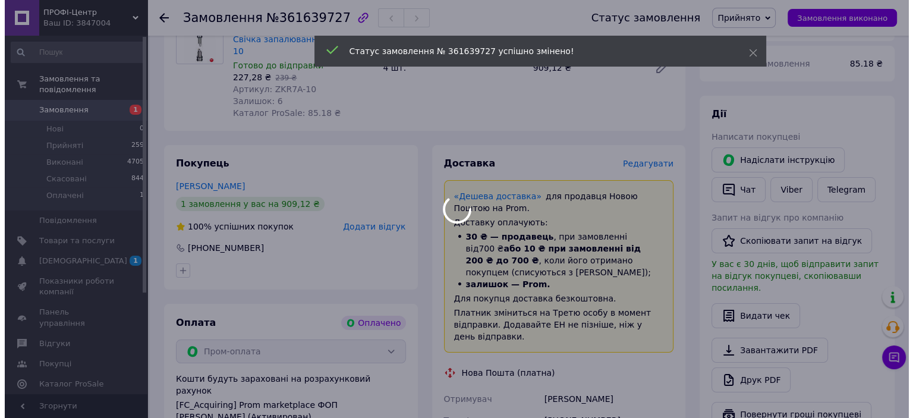
scroll to position [178, 0]
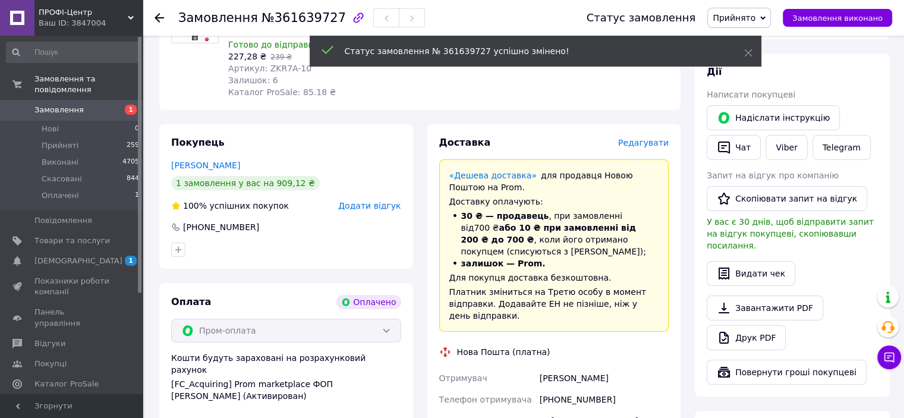
click at [645, 138] on span "Редагувати" at bounding box center [643, 143] width 51 height 10
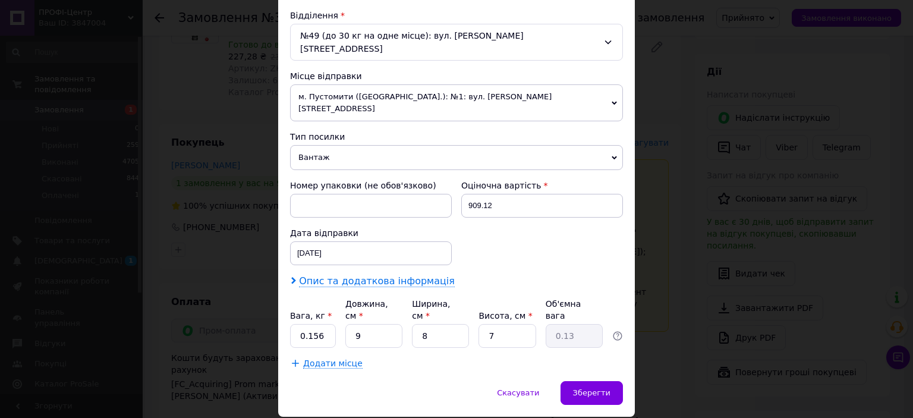
click at [365, 275] on span "Опис та додаткова інформація" at bounding box center [377, 281] width 156 height 12
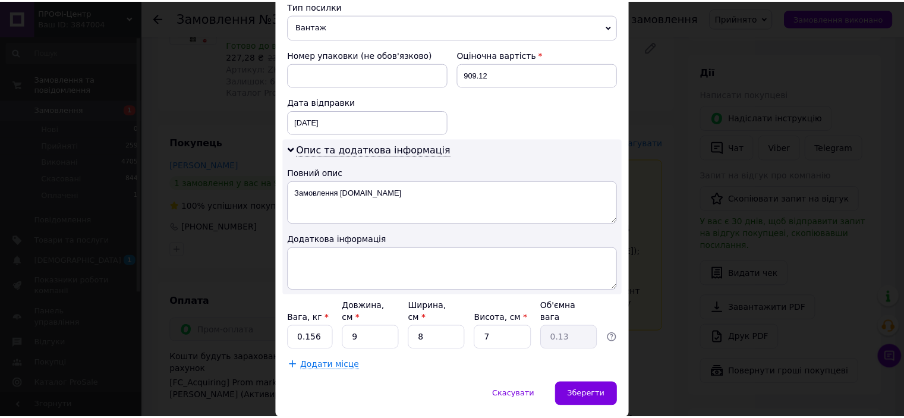
scroll to position [500, 0]
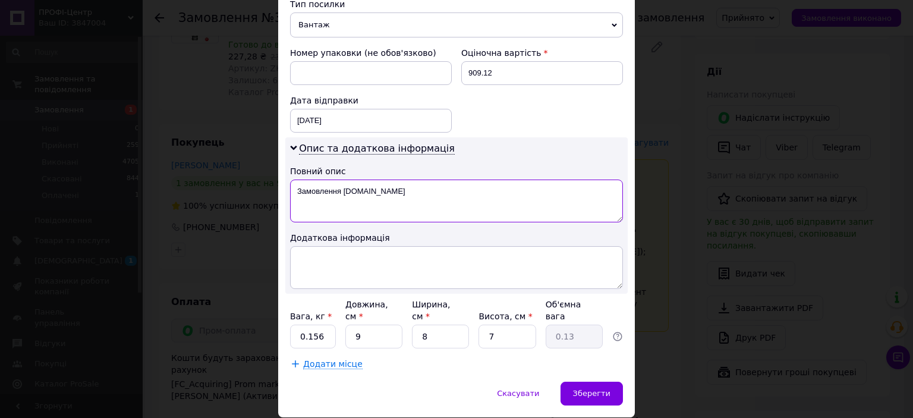
click at [421, 179] on textarea "Замовлення Prom.ua" at bounding box center [456, 200] width 333 height 43
type textarea "Автозапчастини"
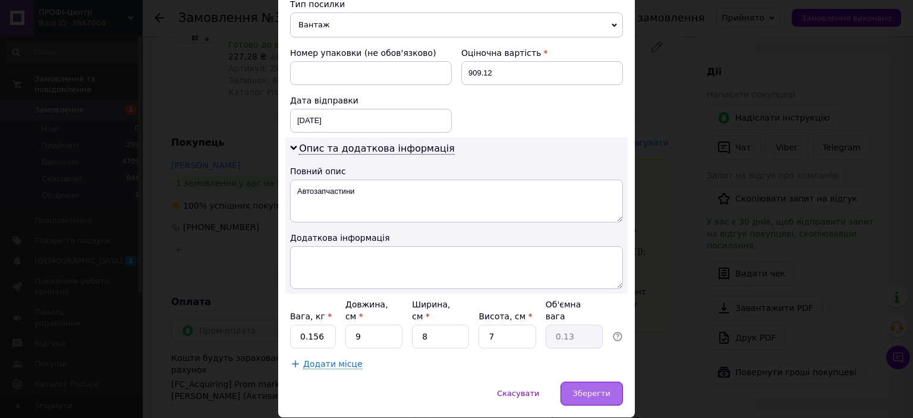
click at [579, 382] on div "Зберегти" at bounding box center [591, 394] width 62 height 24
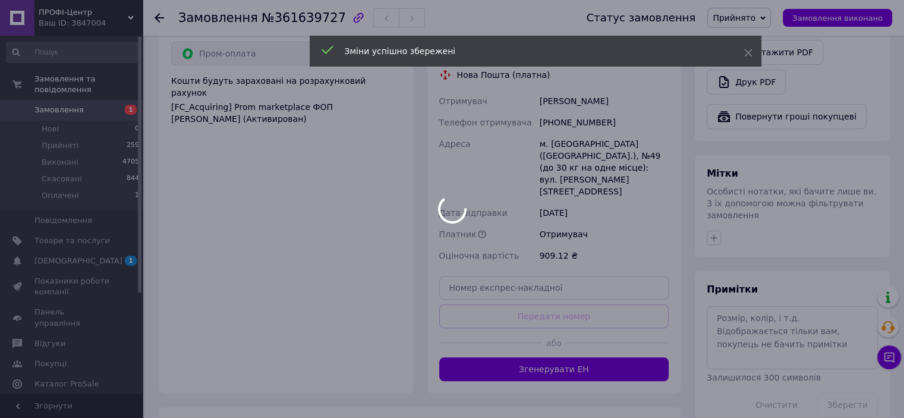
scroll to position [475, 0]
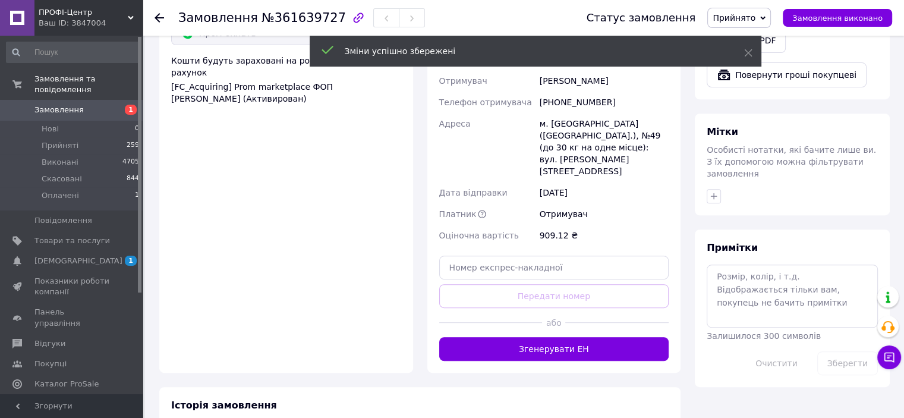
click at [546, 337] on button "Згенерувати ЕН" at bounding box center [554, 349] width 230 height 24
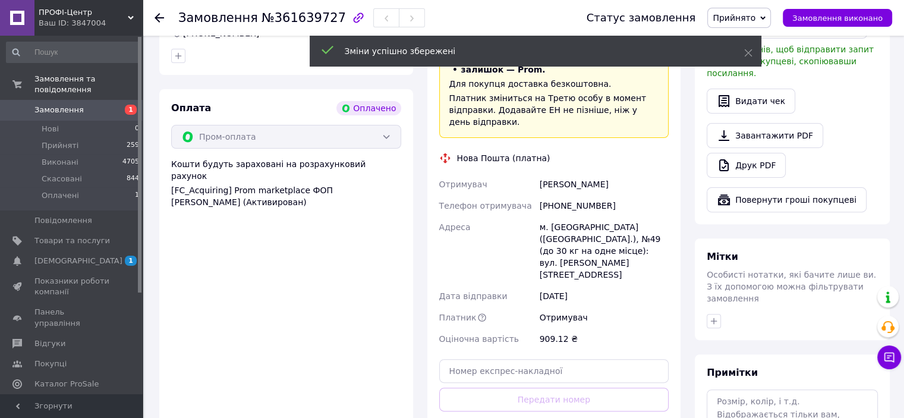
scroll to position [297, 0]
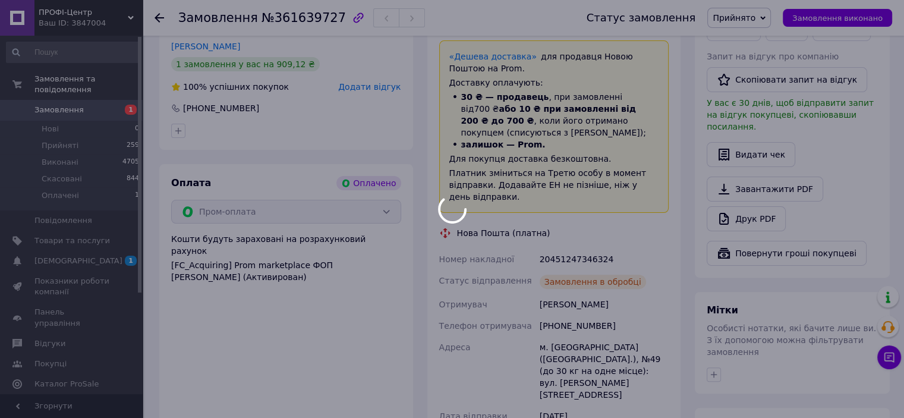
click at [557, 235] on div at bounding box center [452, 209] width 904 height 418
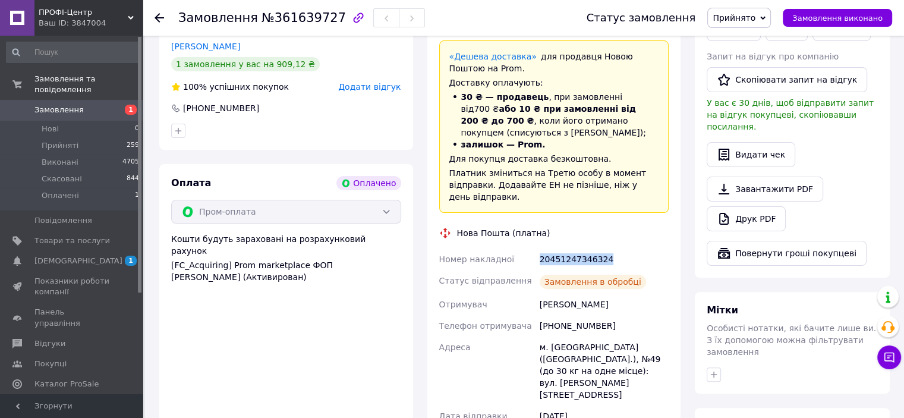
click at [557, 248] on div "20451247346324" at bounding box center [604, 258] width 134 height 21
copy div "20451247346324"
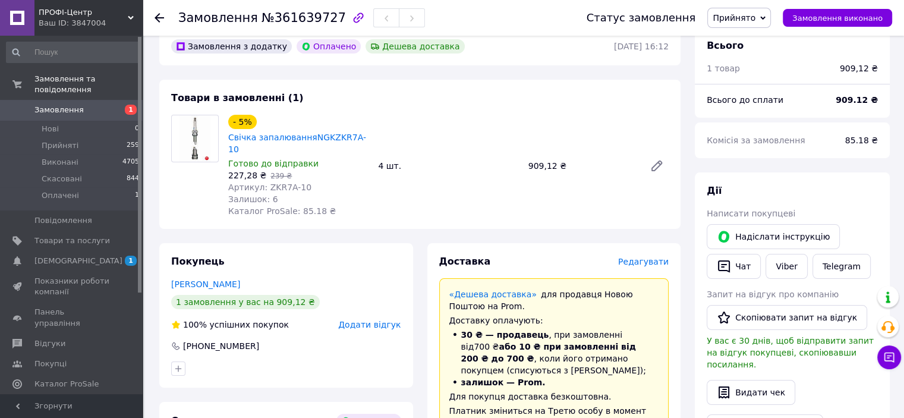
scroll to position [0, 0]
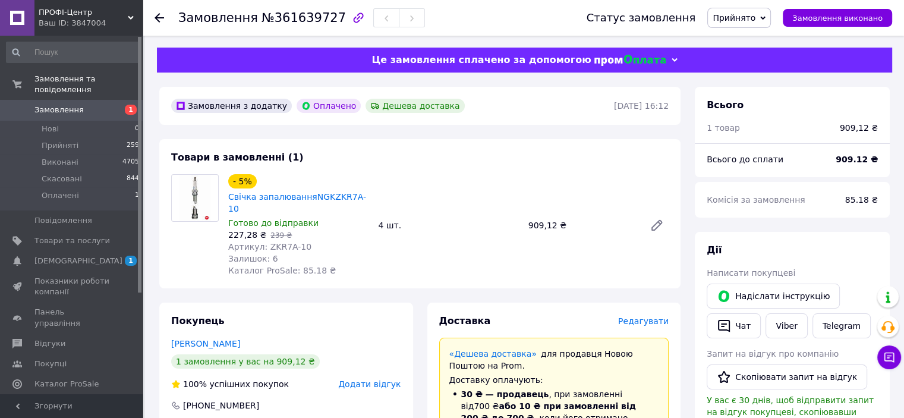
drag, startPoint x: 159, startPoint y: 15, endPoint x: 305, endPoint y: 108, distance: 172.9
click at [160, 15] on icon at bounding box center [160, 18] width 10 height 10
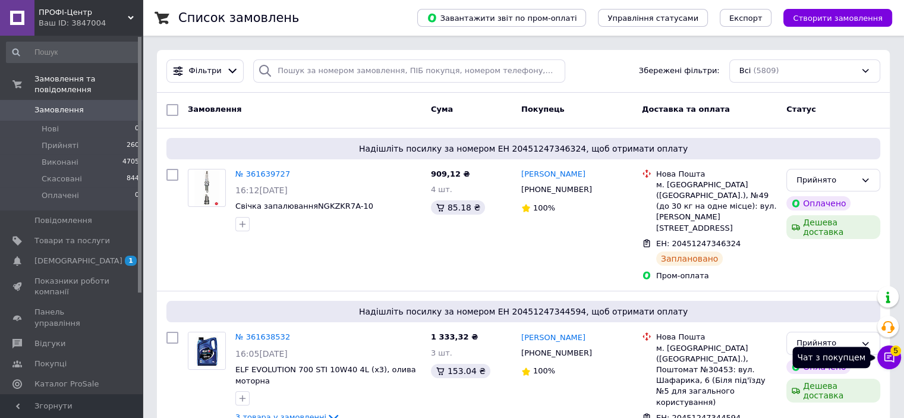
click at [895, 360] on button "Чат з покупцем 5" at bounding box center [889, 357] width 24 height 24
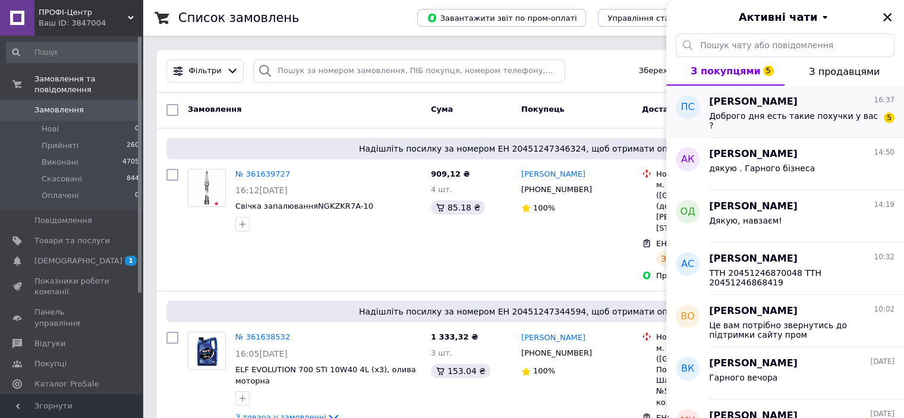
click at [791, 122] on div "Доброго дня есть такие похучки у вас ?" at bounding box center [793, 120] width 169 height 19
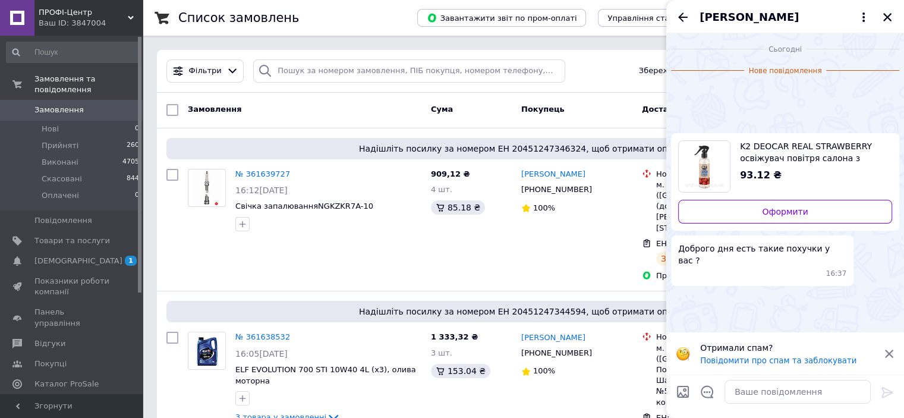
scroll to position [9, 0]
click at [681, 94] on img at bounding box center [676, 90] width 10 height 10
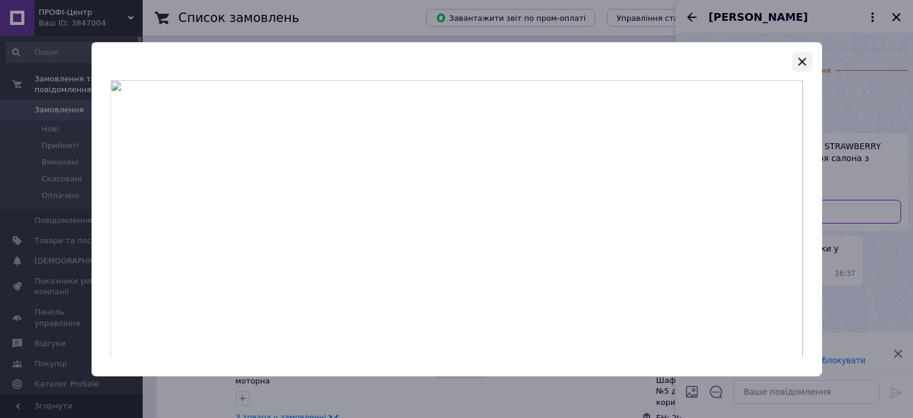
click at [799, 63] on icon "button" at bounding box center [802, 62] width 8 height 8
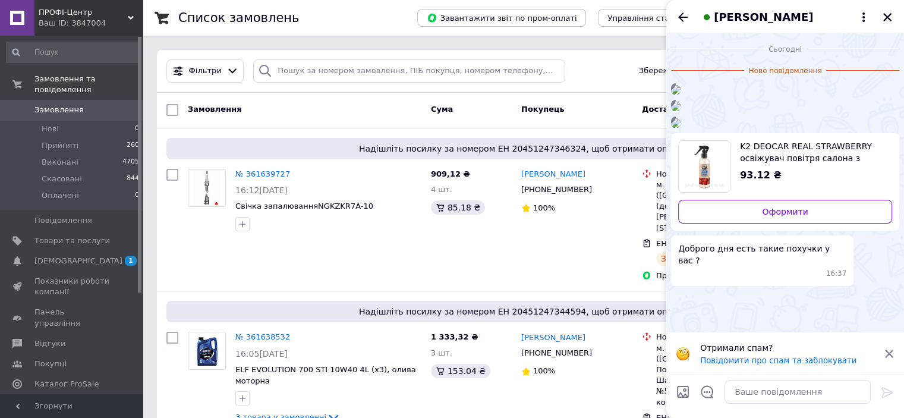
scroll to position [366, 0]
click at [681, 128] on img at bounding box center [676, 123] width 10 height 10
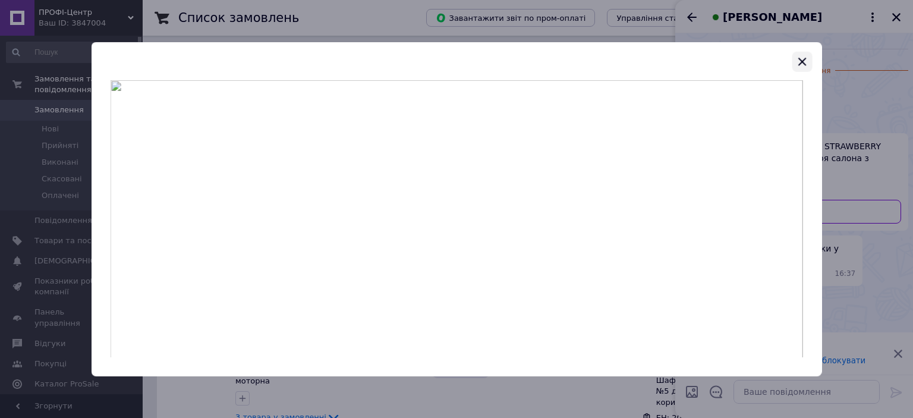
click at [801, 64] on icon "button" at bounding box center [802, 61] width 14 height 14
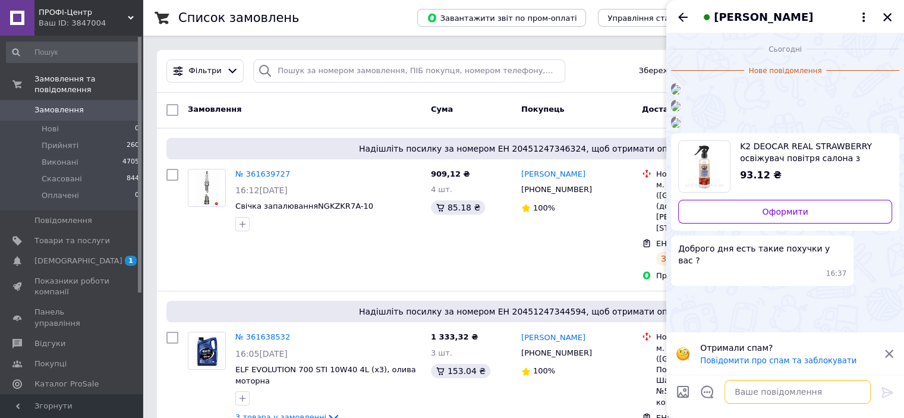
click at [799, 398] on textarea at bounding box center [797, 392] width 146 height 24
type textarea "L"
type textarea "Доброго дня, немає"
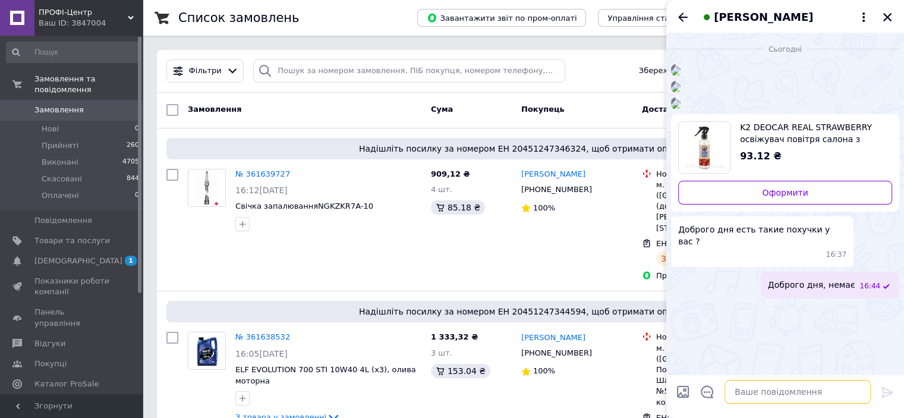
scroll to position [393, 0]
click at [887, 8] on div "Павел Сорокин" at bounding box center [785, 16] width 238 height 33
click at [890, 12] on icon "Закрити" at bounding box center [887, 17] width 11 height 11
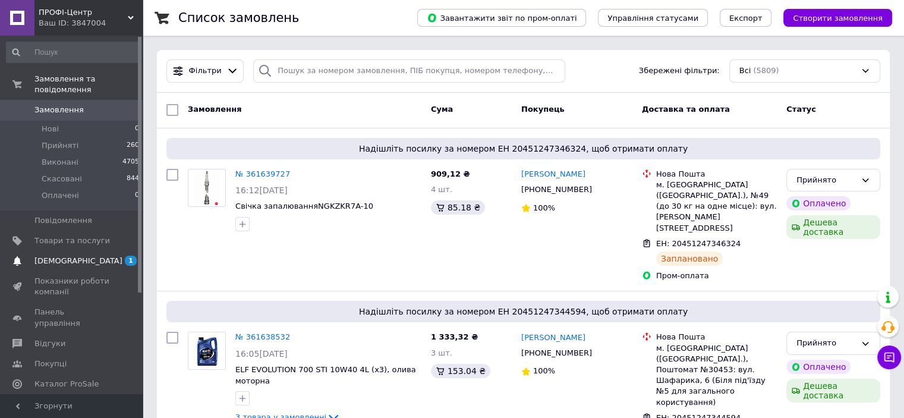
click at [68, 251] on link "Сповіщення 1 0" at bounding box center [73, 261] width 146 height 20
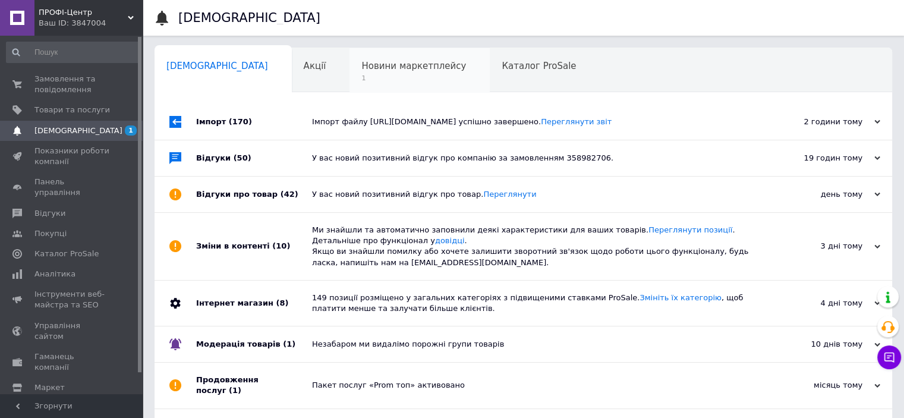
click at [361, 77] on span "1" at bounding box center [413, 78] width 105 height 9
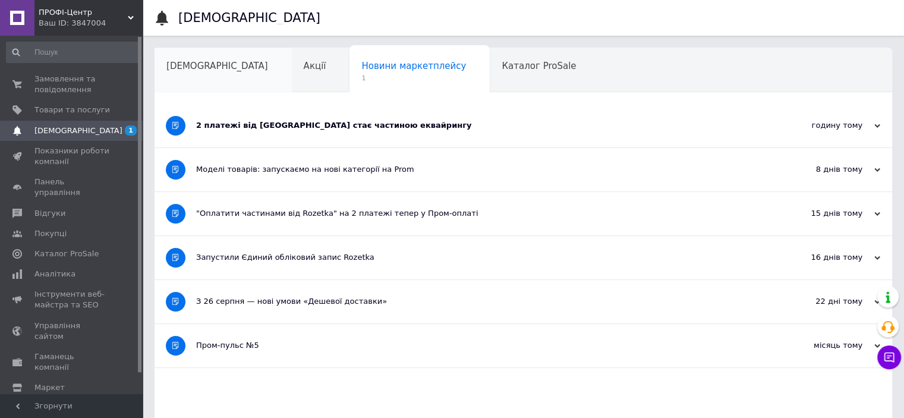
click at [200, 67] on span "[DEMOGRAPHIC_DATA]" at bounding box center [217, 66] width 102 height 11
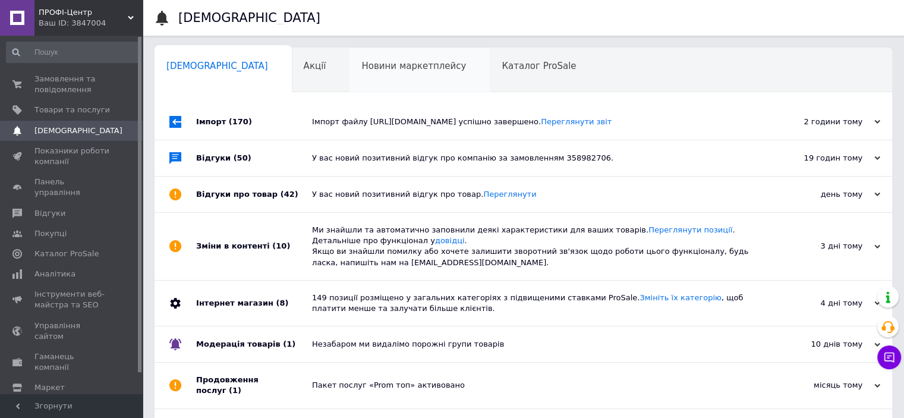
click at [361, 67] on span "Новини маркетплейсу" at bounding box center [413, 66] width 105 height 11
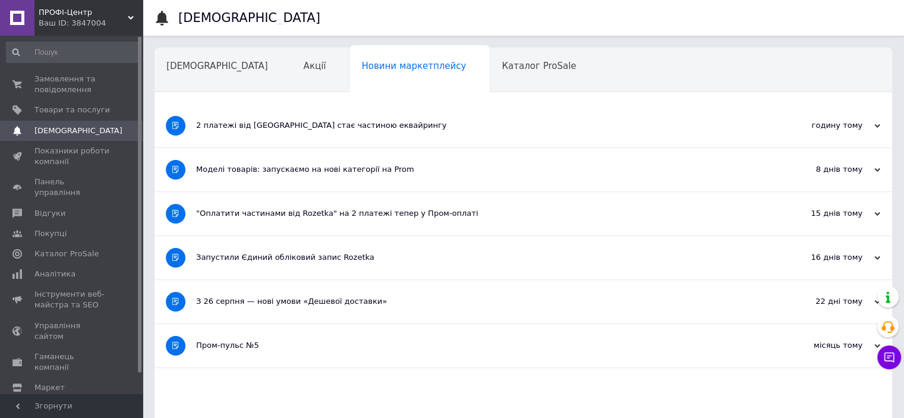
click at [537, 128] on div "2 платежі від Rozetka стає частиною еквайрингу" at bounding box center [478, 125] width 565 height 11
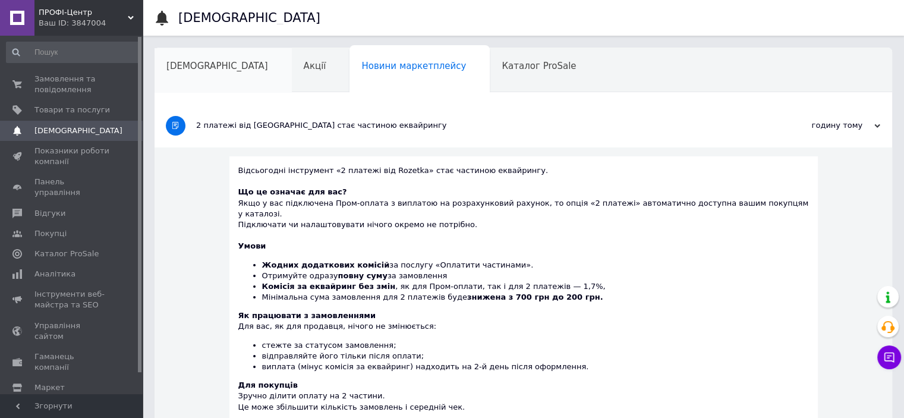
click at [200, 62] on span "[DEMOGRAPHIC_DATA]" at bounding box center [217, 66] width 102 height 11
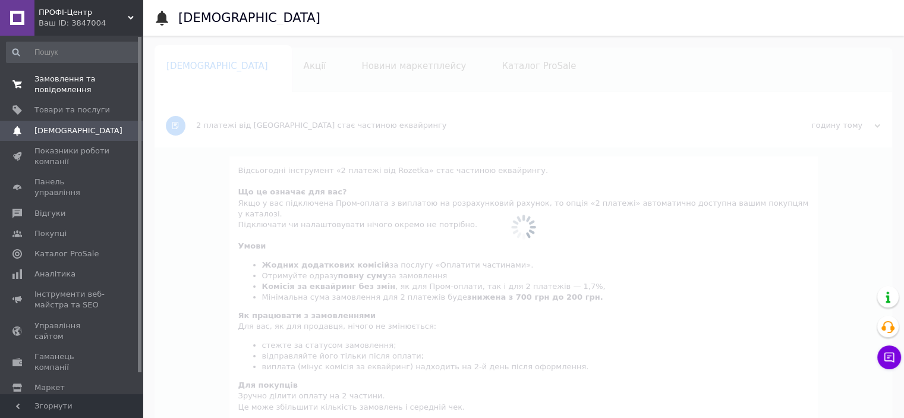
click at [70, 74] on span "Замовлення та повідомлення" at bounding box center [71, 84] width 75 height 21
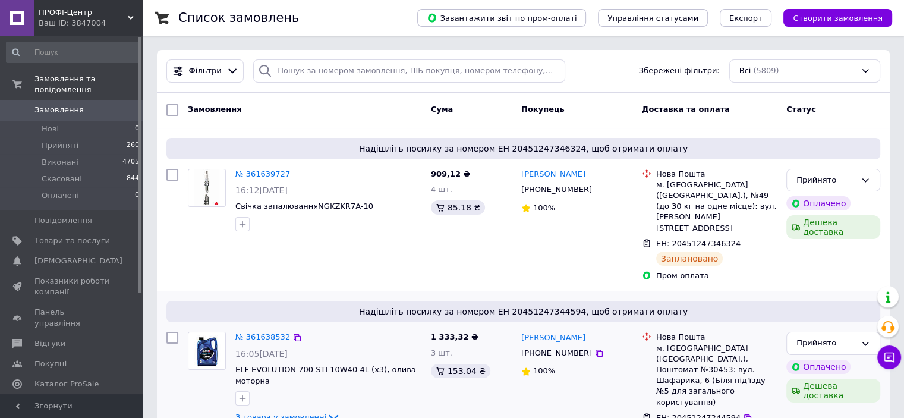
click at [872, 376] on div "Дешева доставка" at bounding box center [833, 390] width 99 height 29
drag, startPoint x: 881, startPoint y: 358, endPoint x: 818, endPoint y: 273, distance: 105.3
click at [881, 358] on button "Чат з покупцем" at bounding box center [889, 357] width 24 height 24
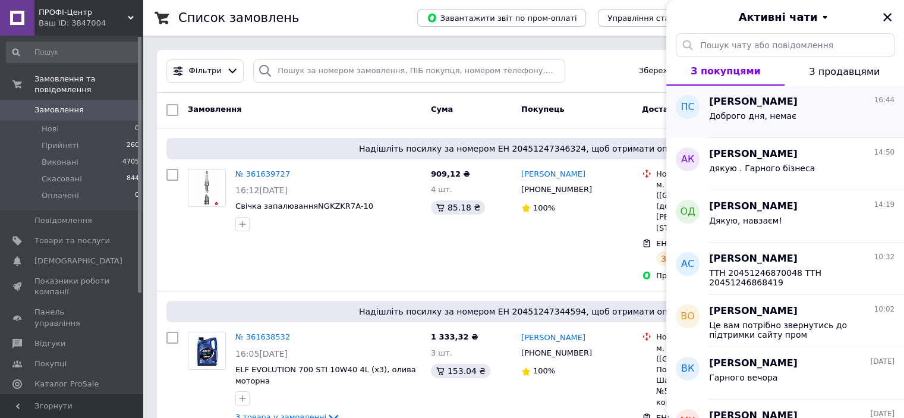
click at [755, 99] on span "Павел Сорокин" at bounding box center [753, 102] width 89 height 14
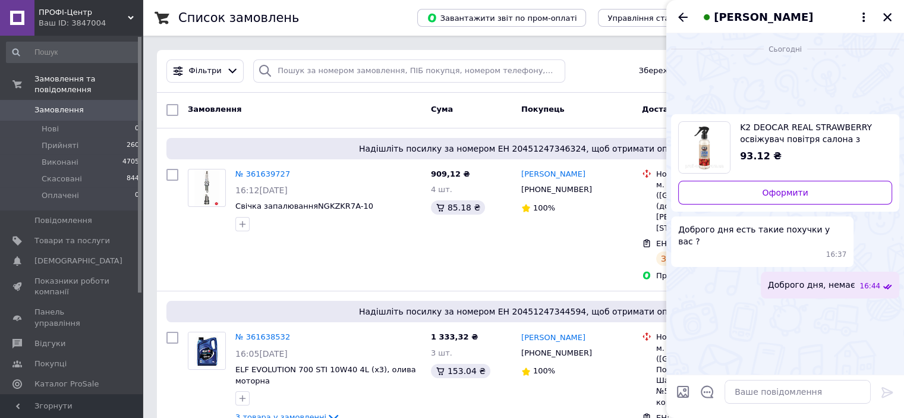
scroll to position [37, 0]
click at [679, 14] on icon "Назад" at bounding box center [683, 17] width 14 height 14
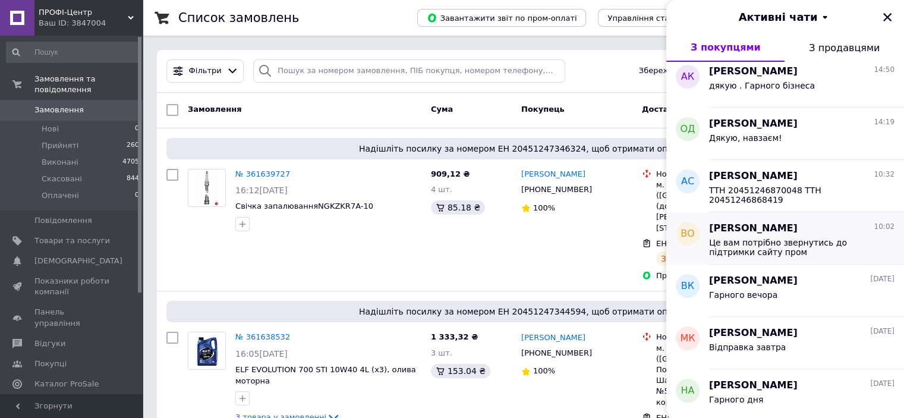
scroll to position [59, 0]
click at [782, 190] on span "ТТН 20451246870048 ТТН 20451246868419" at bounding box center [793, 194] width 169 height 19
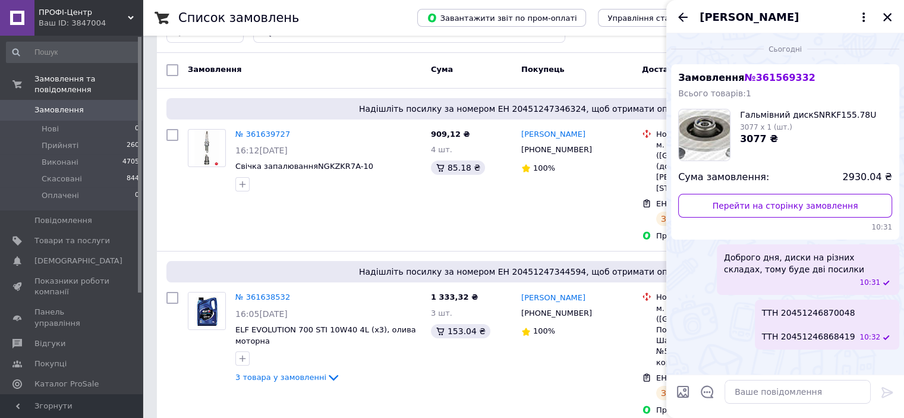
scroll to position [0, 0]
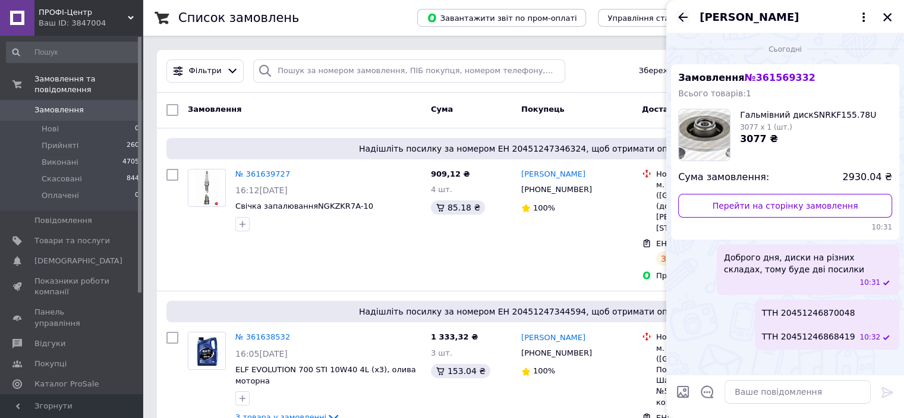
click at [680, 18] on icon "Назад" at bounding box center [683, 17] width 14 height 14
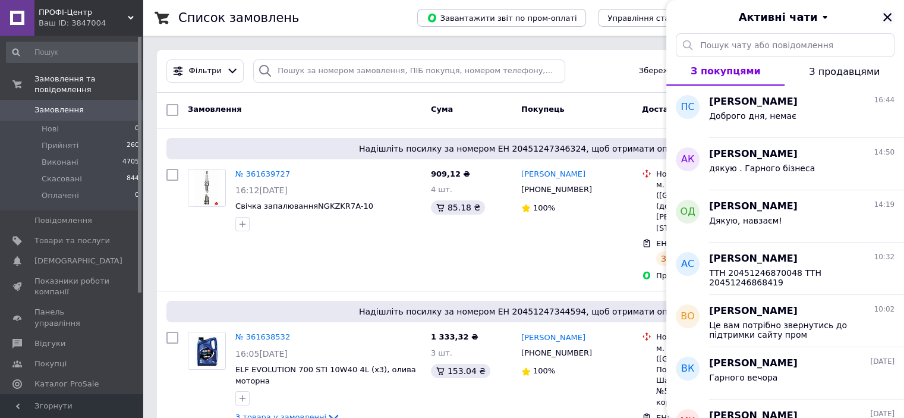
click at [884, 21] on icon "Закрити" at bounding box center [887, 17] width 11 height 11
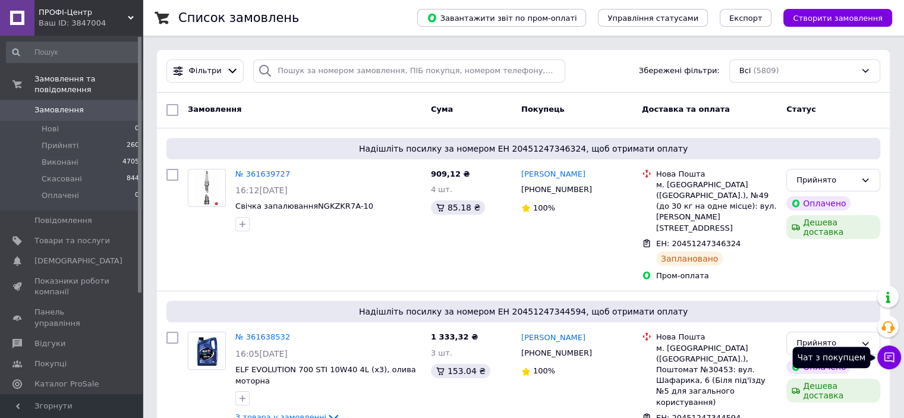
click at [887, 359] on icon at bounding box center [889, 357] width 12 height 12
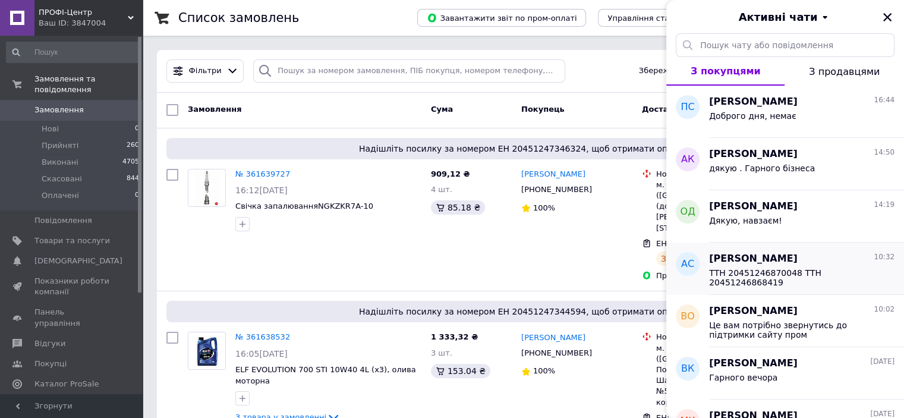
click at [774, 262] on span "[PERSON_NAME]" at bounding box center [753, 259] width 89 height 14
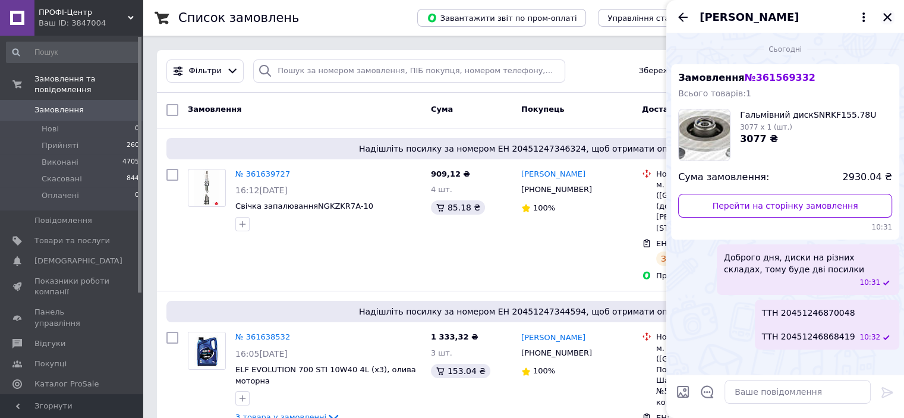
click at [887, 21] on icon "Закрити" at bounding box center [887, 17] width 11 height 11
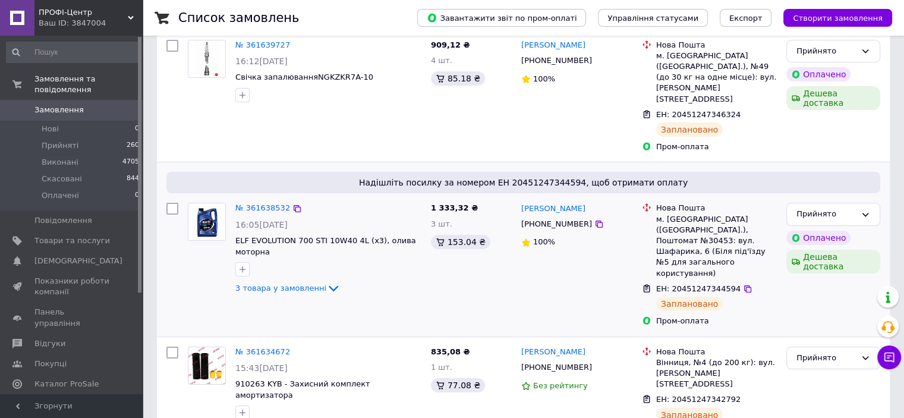
scroll to position [59, 0]
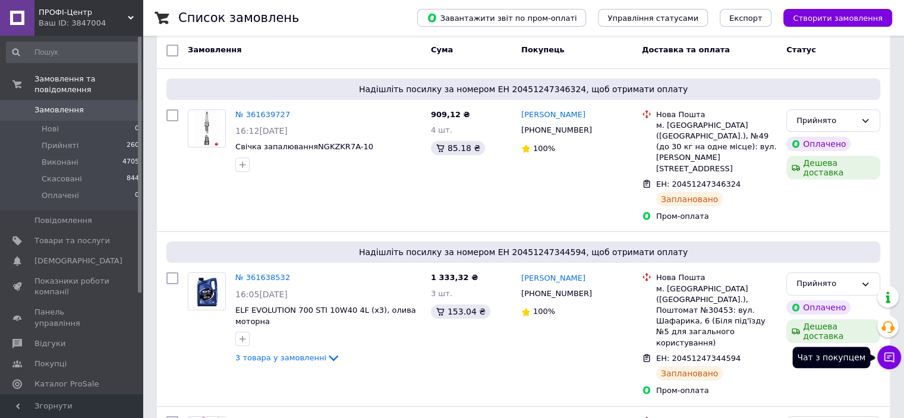
drag, startPoint x: 890, startPoint y: 362, endPoint x: 883, endPoint y: 339, distance: 24.3
click at [890, 361] on icon at bounding box center [889, 357] width 12 height 12
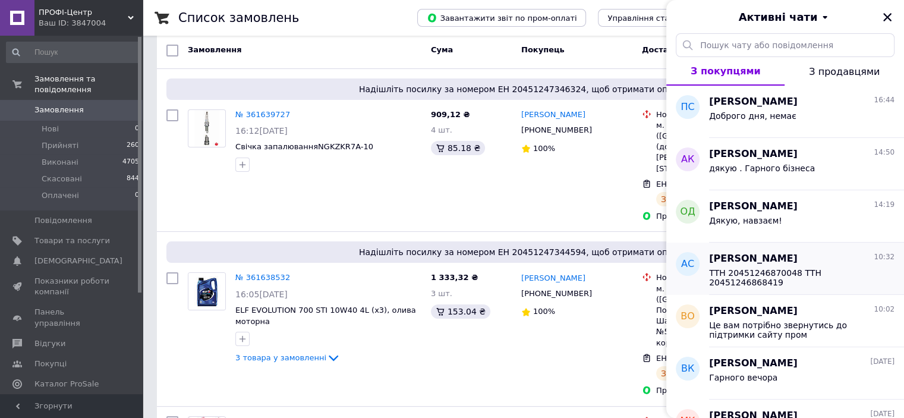
click at [774, 273] on span "ТТН 20451246870048 ТТН 20451246868419" at bounding box center [793, 277] width 169 height 19
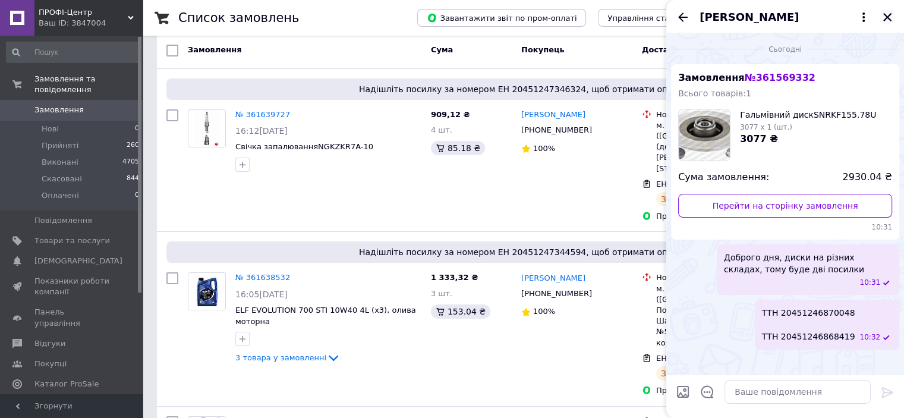
click at [889, 17] on icon "Закрити" at bounding box center [887, 17] width 11 height 11
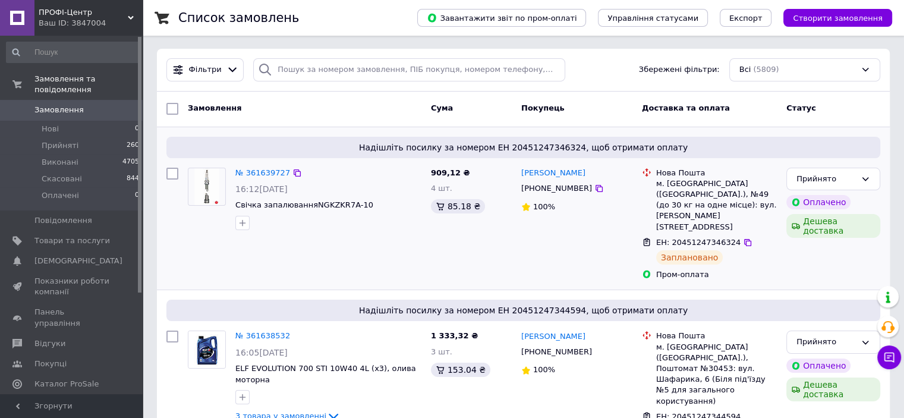
scroll to position [0, 0]
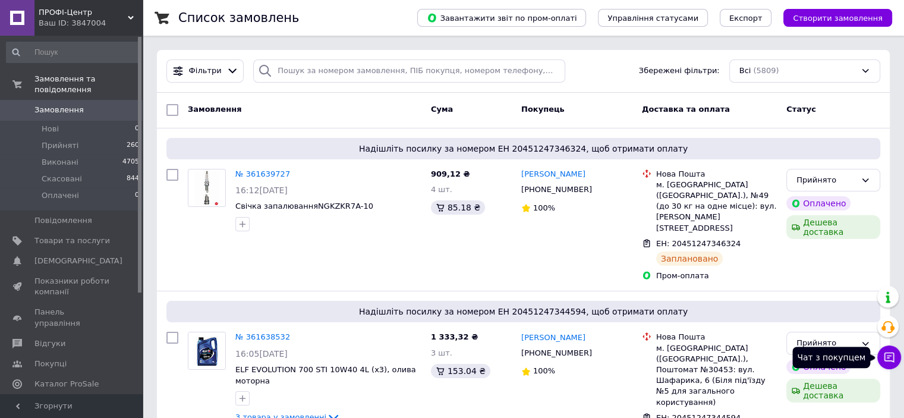
click at [892, 360] on icon at bounding box center [889, 357] width 12 height 12
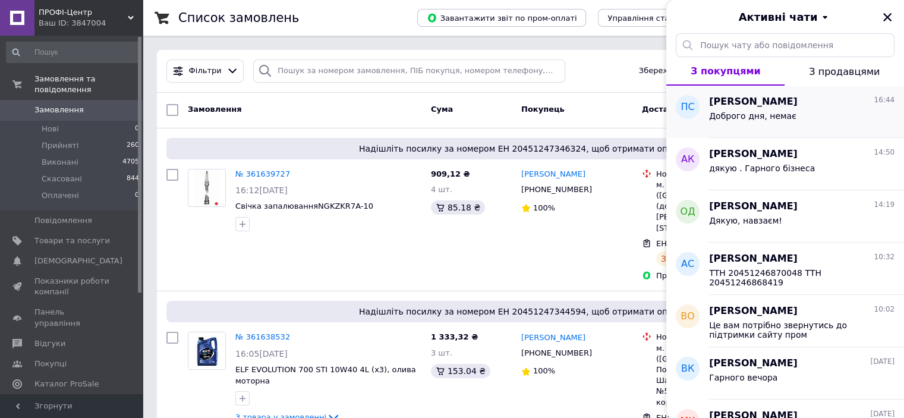
click at [775, 116] on span "Доброго дня, немає" at bounding box center [752, 116] width 87 height 10
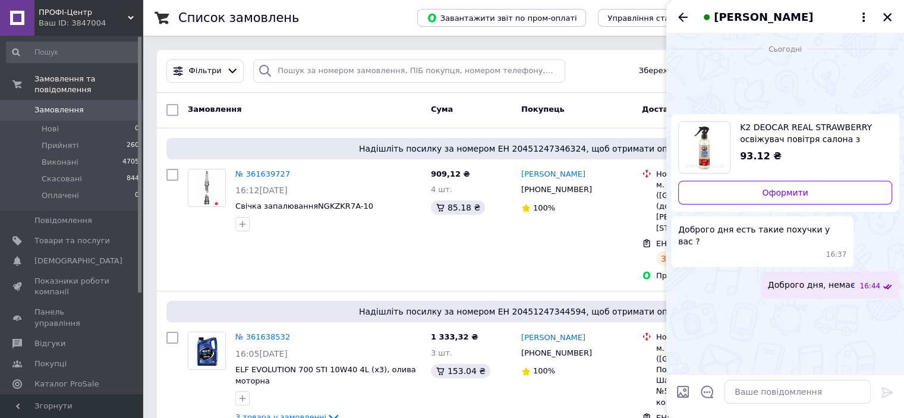
scroll to position [393, 0]
click at [888, 15] on icon "Закрити" at bounding box center [887, 17] width 8 height 8
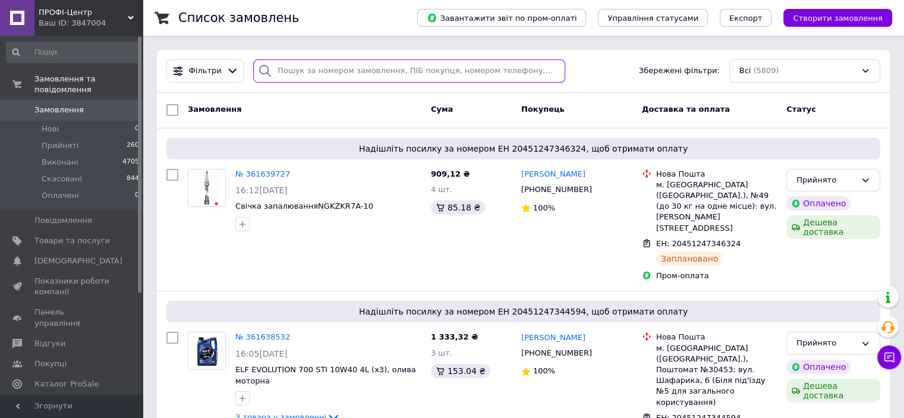
click at [352, 78] on input "search" at bounding box center [409, 70] width 312 height 23
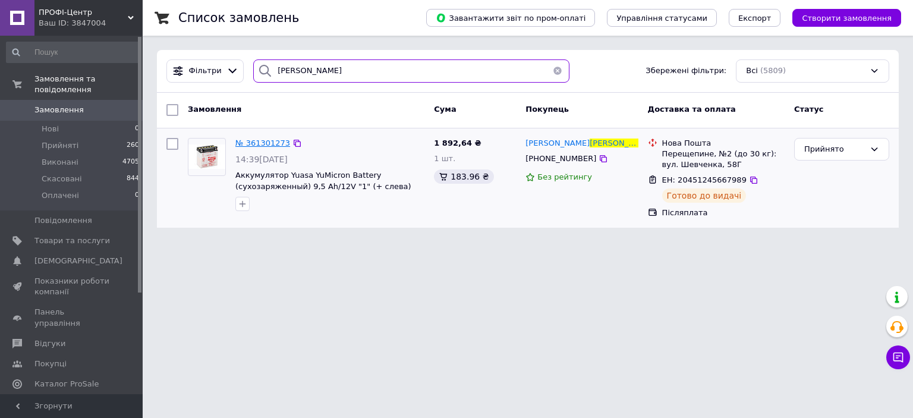
type input "баклагин"
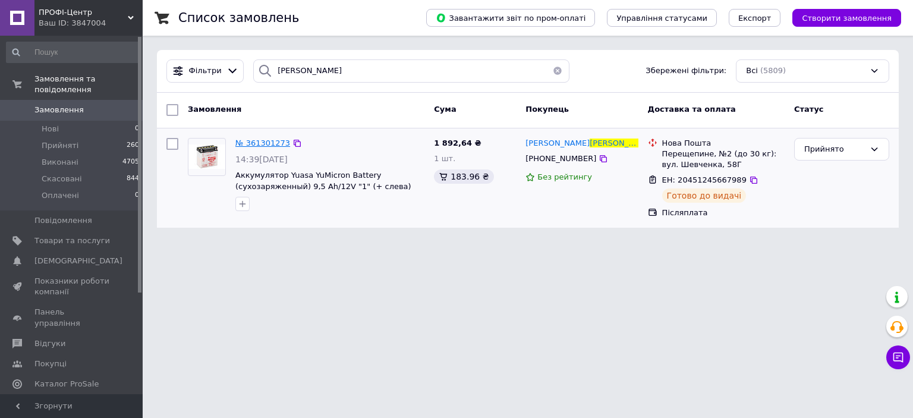
click at [262, 138] on span "№ 361301273" at bounding box center [262, 142] width 55 height 9
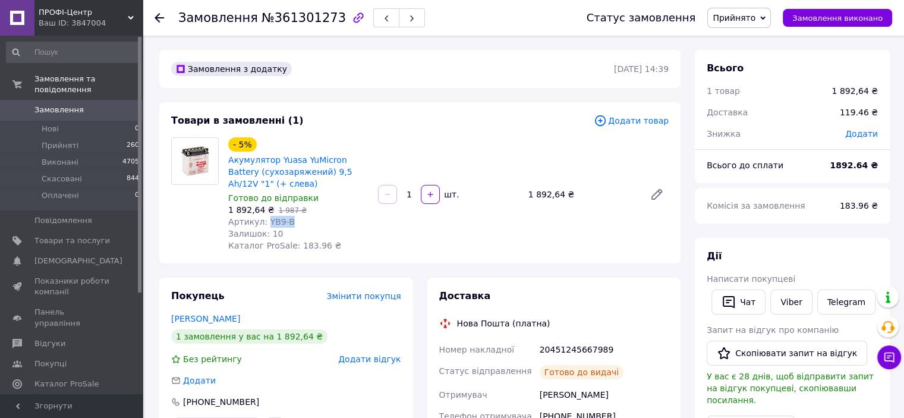
drag, startPoint x: 264, startPoint y: 220, endPoint x: 291, endPoint y: 223, distance: 26.9
click at [291, 223] on div "Артикул: YB9-B" at bounding box center [298, 222] width 140 height 12
copy span "YB9-B"
click at [72, 106] on link "Замовлення 0" at bounding box center [73, 110] width 146 height 20
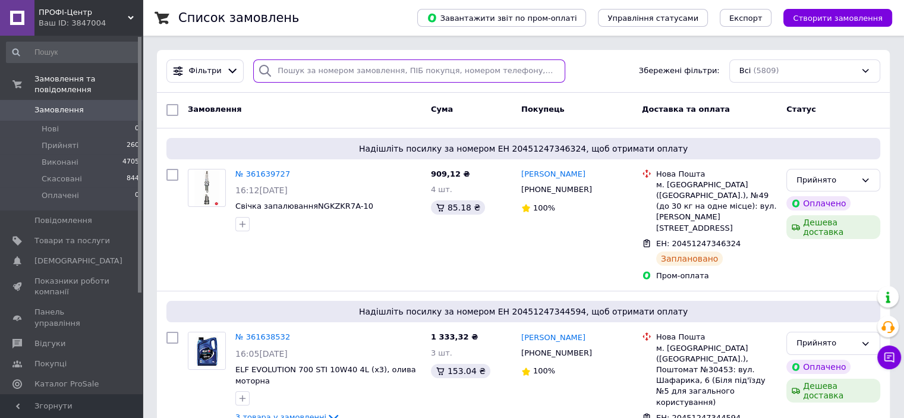
click at [357, 75] on input "search" at bounding box center [409, 70] width 312 height 23
paste input "360909147"
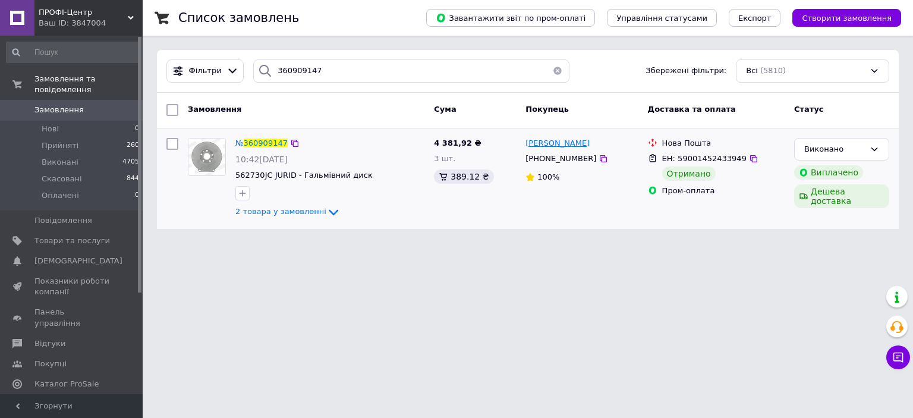
drag, startPoint x: 609, startPoint y: 144, endPoint x: 527, endPoint y: 144, distance: 82.0
click at [527, 144] on div "[PERSON_NAME]" at bounding box center [581, 144] width 115 height 14
copy span "[PERSON_NAME]"
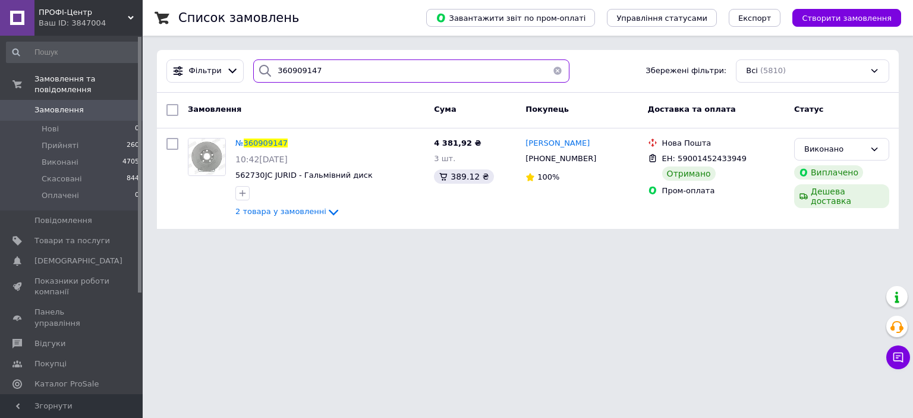
click at [342, 70] on input "360909147" at bounding box center [411, 70] width 316 height 23
paste input "746090"
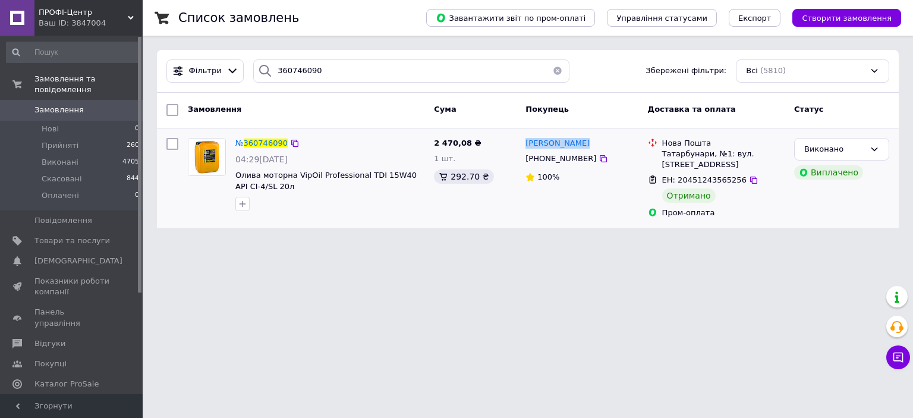
drag, startPoint x: 576, startPoint y: 144, endPoint x: 523, endPoint y: 144, distance: 52.9
click at [523, 144] on div "Дмитро Клочко +380960022817 100%" at bounding box center [582, 178] width 122 height 90
copy span "[PERSON_NAME]"
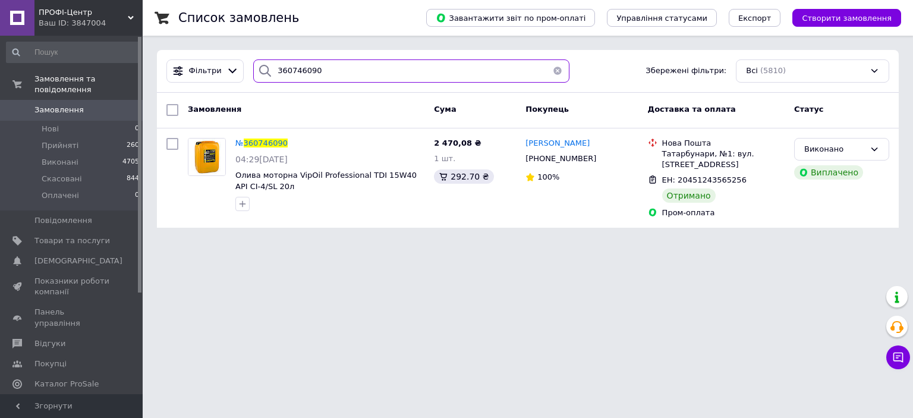
click at [378, 71] on input "360746090" at bounding box center [411, 70] width 316 height 23
paste input "577365"
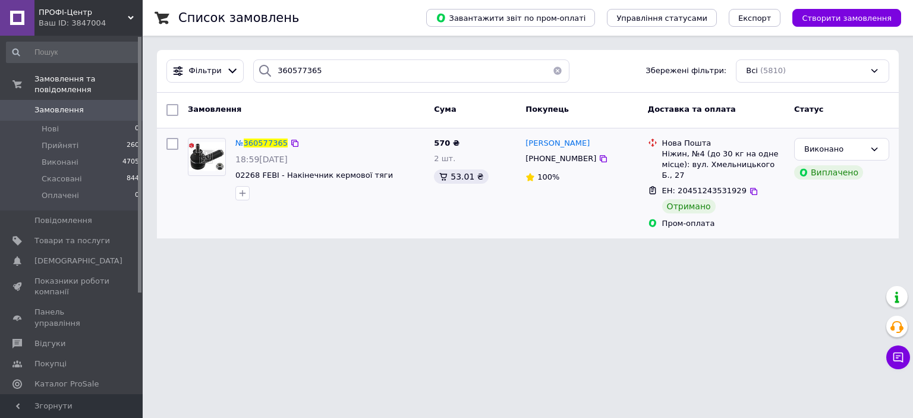
drag, startPoint x: 597, startPoint y: 142, endPoint x: 523, endPoint y: 142, distance: 73.7
click at [523, 142] on div "Михайло Карпенко +380632970967 100%" at bounding box center [582, 183] width 122 height 101
copy span "[PERSON_NAME]"
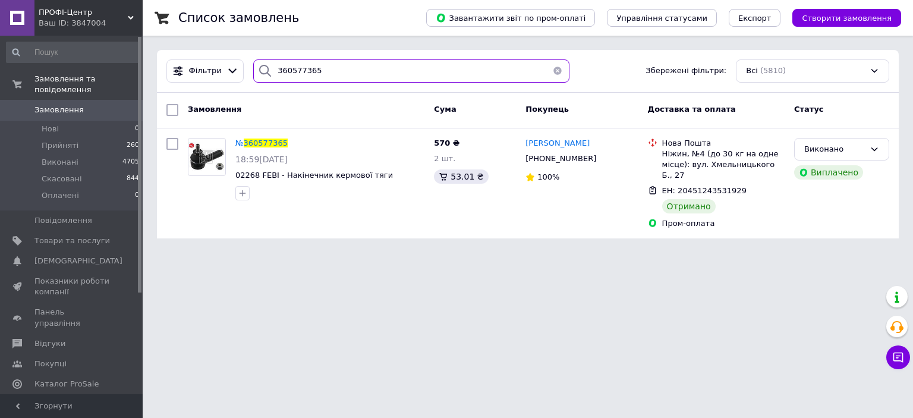
click at [388, 77] on input "360577365" at bounding box center [411, 70] width 316 height 23
paste input "1070341"
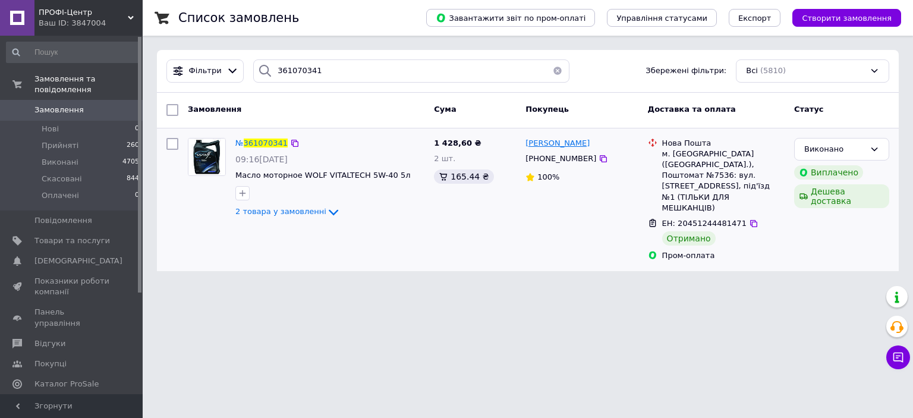
drag, startPoint x: 601, startPoint y: 144, endPoint x: 525, endPoint y: 144, distance: 76.1
click at [525, 144] on div "[PERSON_NAME]" at bounding box center [581, 144] width 115 height 14
copy span "[PERSON_NAME]"
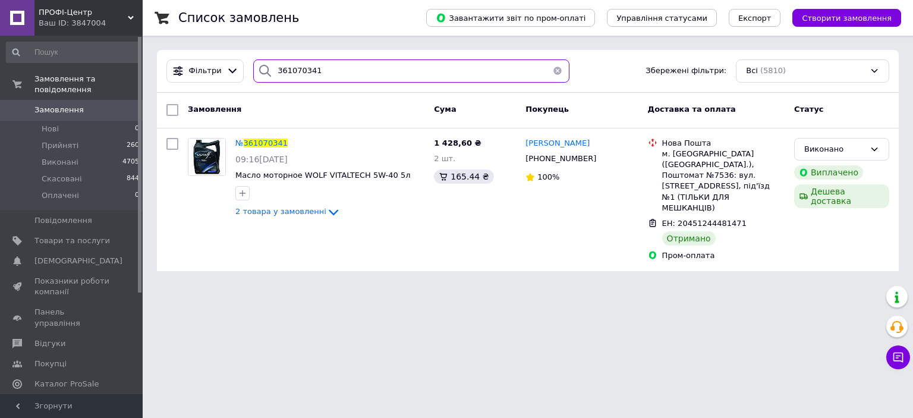
click at [378, 70] on input "361070341" at bounding box center [411, 70] width 316 height 23
paste input "170810"
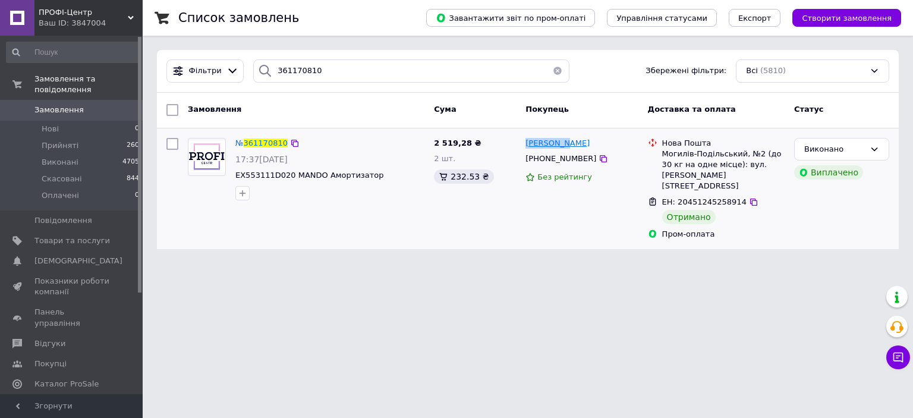
drag, startPoint x: 590, startPoint y: 142, endPoint x: 525, endPoint y: 142, distance: 64.2
click at [525, 142] on div "[PERSON_NAME]" at bounding box center [581, 144] width 115 height 14
copy span "[PERSON_NAME]"
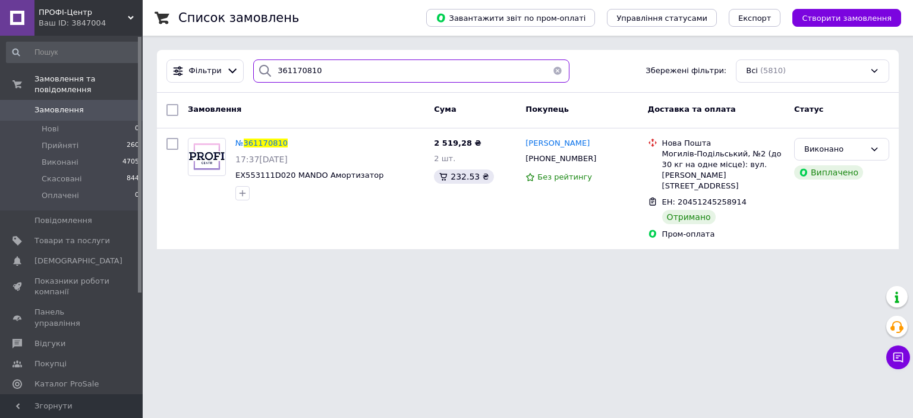
click at [363, 75] on input "361170810" at bounding box center [411, 70] width 316 height 23
paste input "226145"
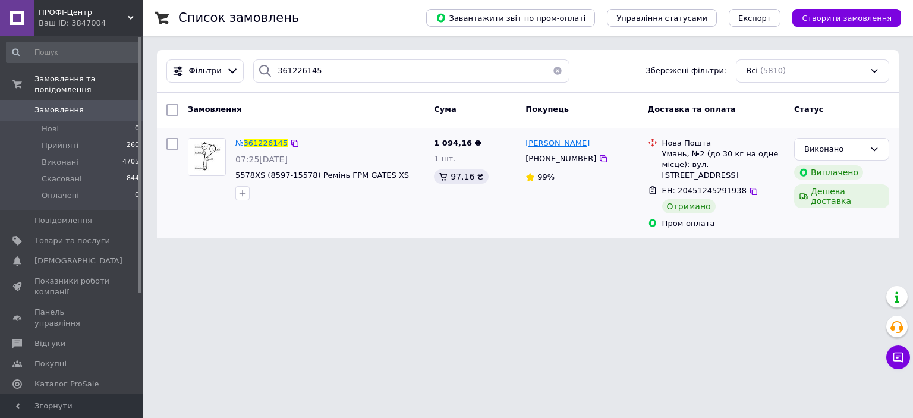
drag, startPoint x: 616, startPoint y: 138, endPoint x: 527, endPoint y: 139, distance: 89.2
click at [527, 139] on div "[PERSON_NAME]" at bounding box center [581, 144] width 115 height 14
copy span "[PERSON_NAME]"
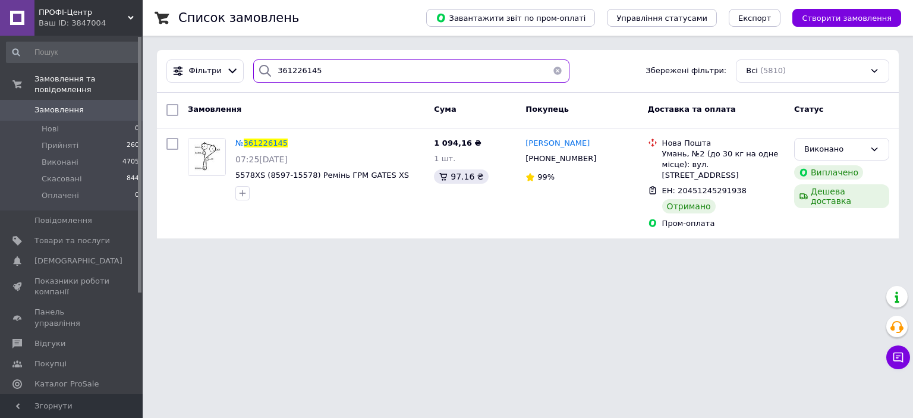
click at [416, 67] on input "361226145" at bounding box center [411, 70] width 316 height 23
paste input "011061"
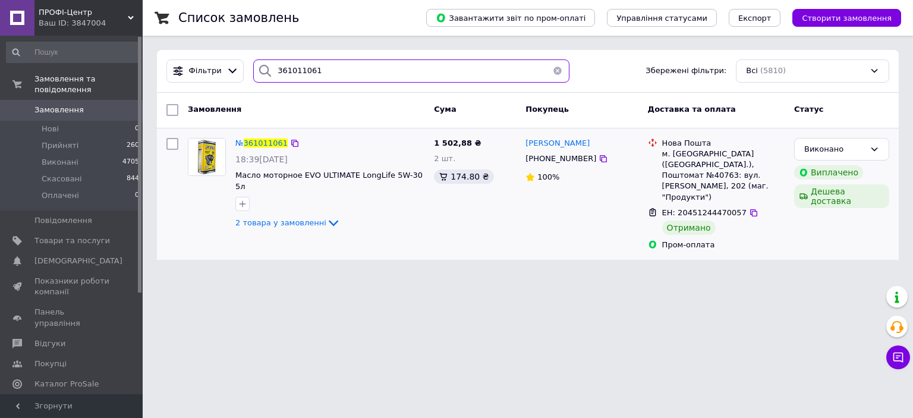
type input "361011061"
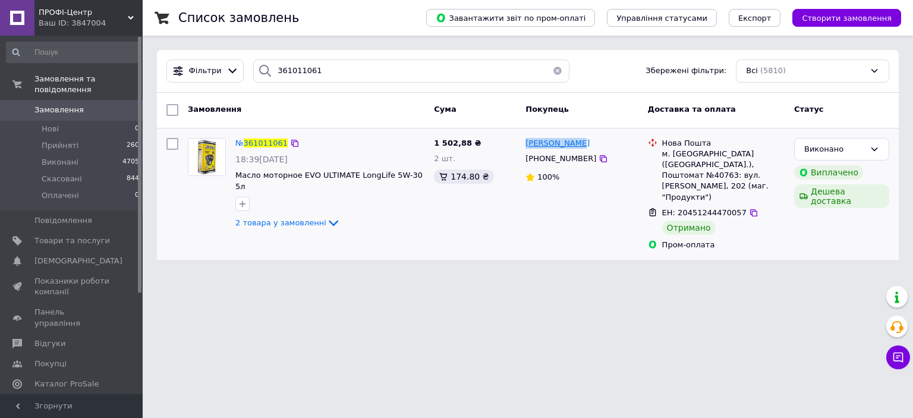
drag, startPoint x: 606, startPoint y: 143, endPoint x: 525, endPoint y: 140, distance: 80.9
click at [525, 140] on div "[PERSON_NAME]" at bounding box center [581, 144] width 115 height 14
copy span "[PERSON_NAME]"
click at [553, 73] on button "button" at bounding box center [558, 70] width 24 height 23
